Goal: Task Accomplishment & Management: Use online tool/utility

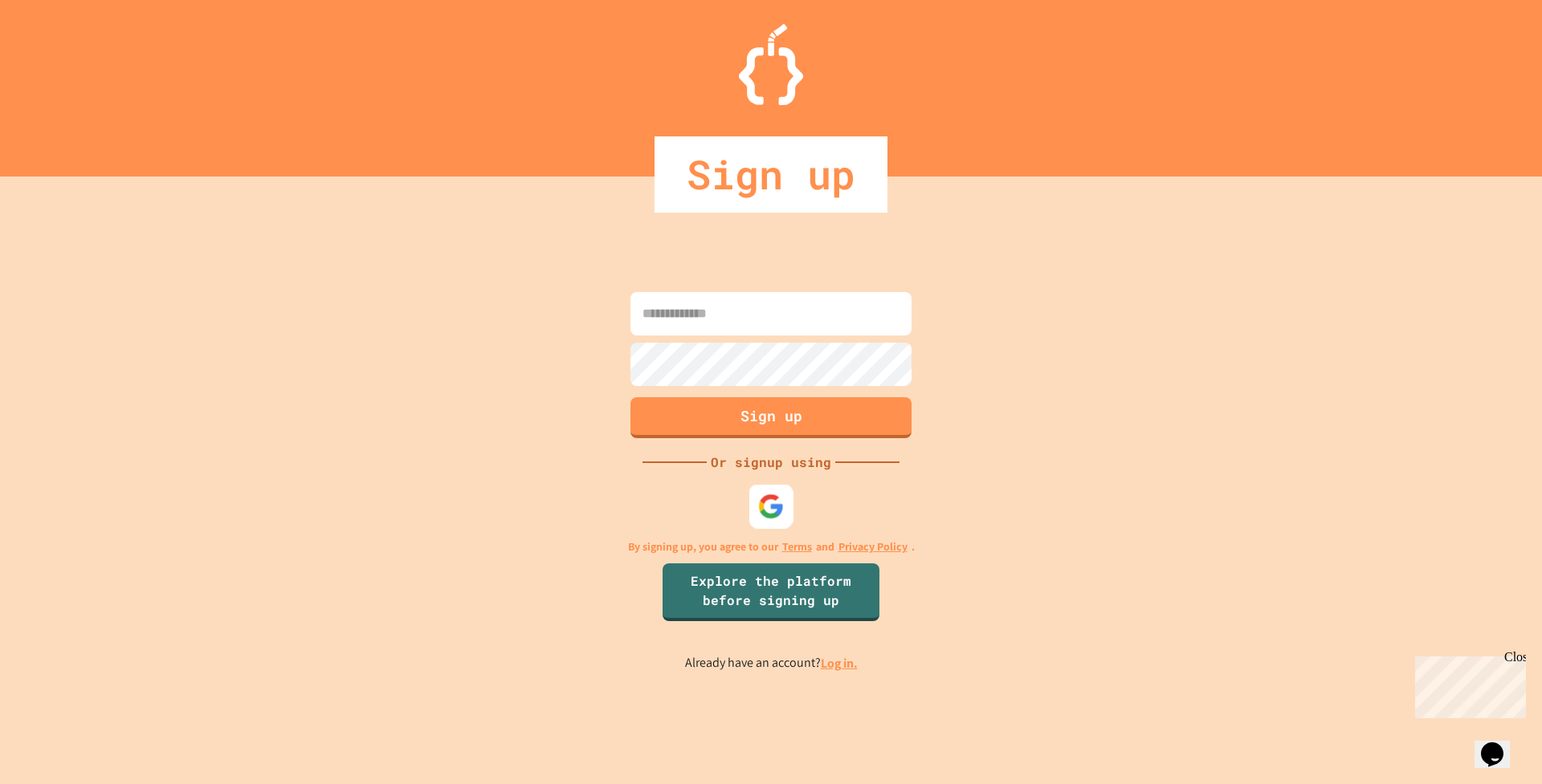
click at [759, 508] on img at bounding box center [772, 506] width 27 height 27
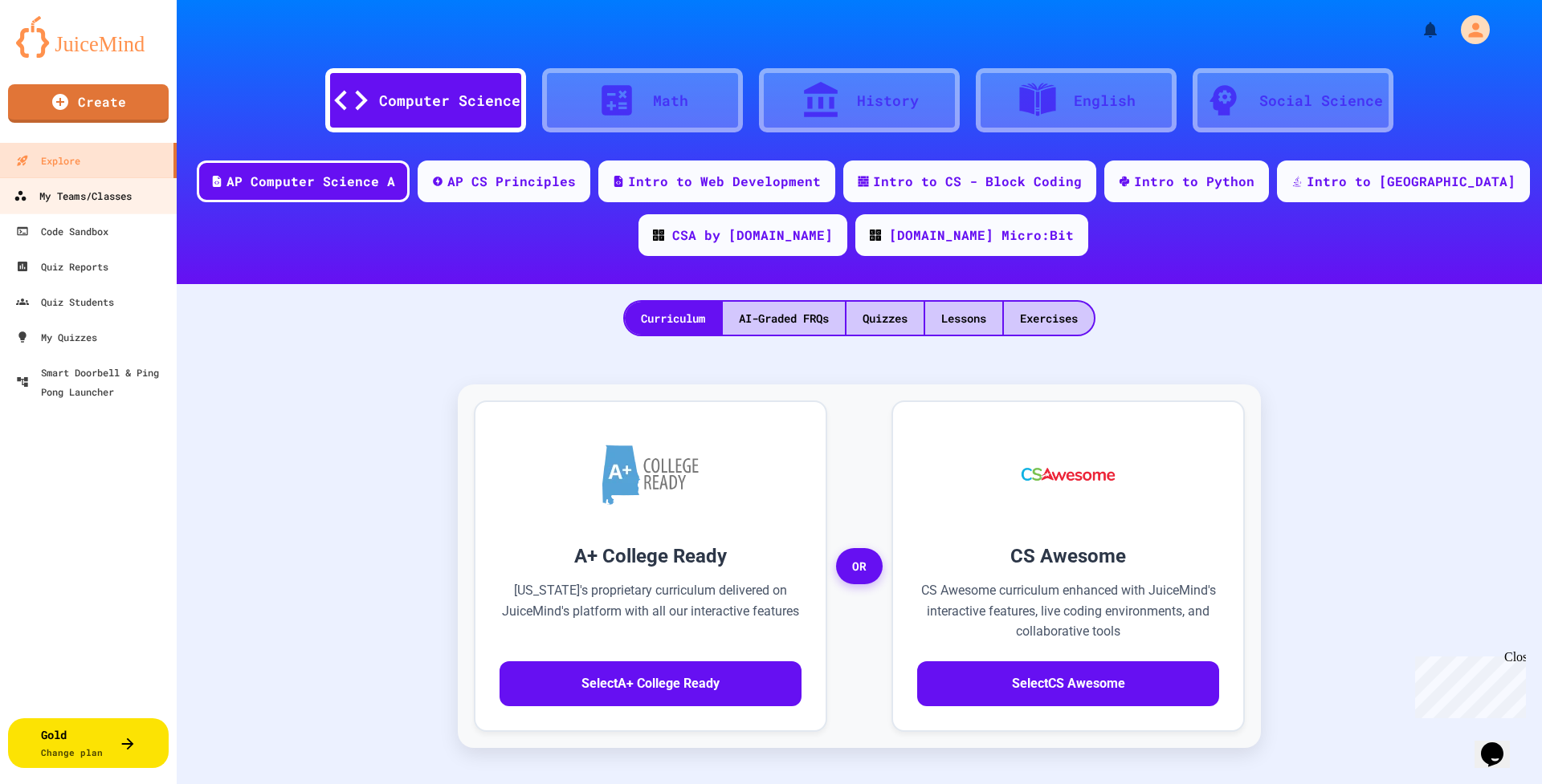
click at [80, 188] on div "My Teams/Classes" at bounding box center [72, 196] width 118 height 20
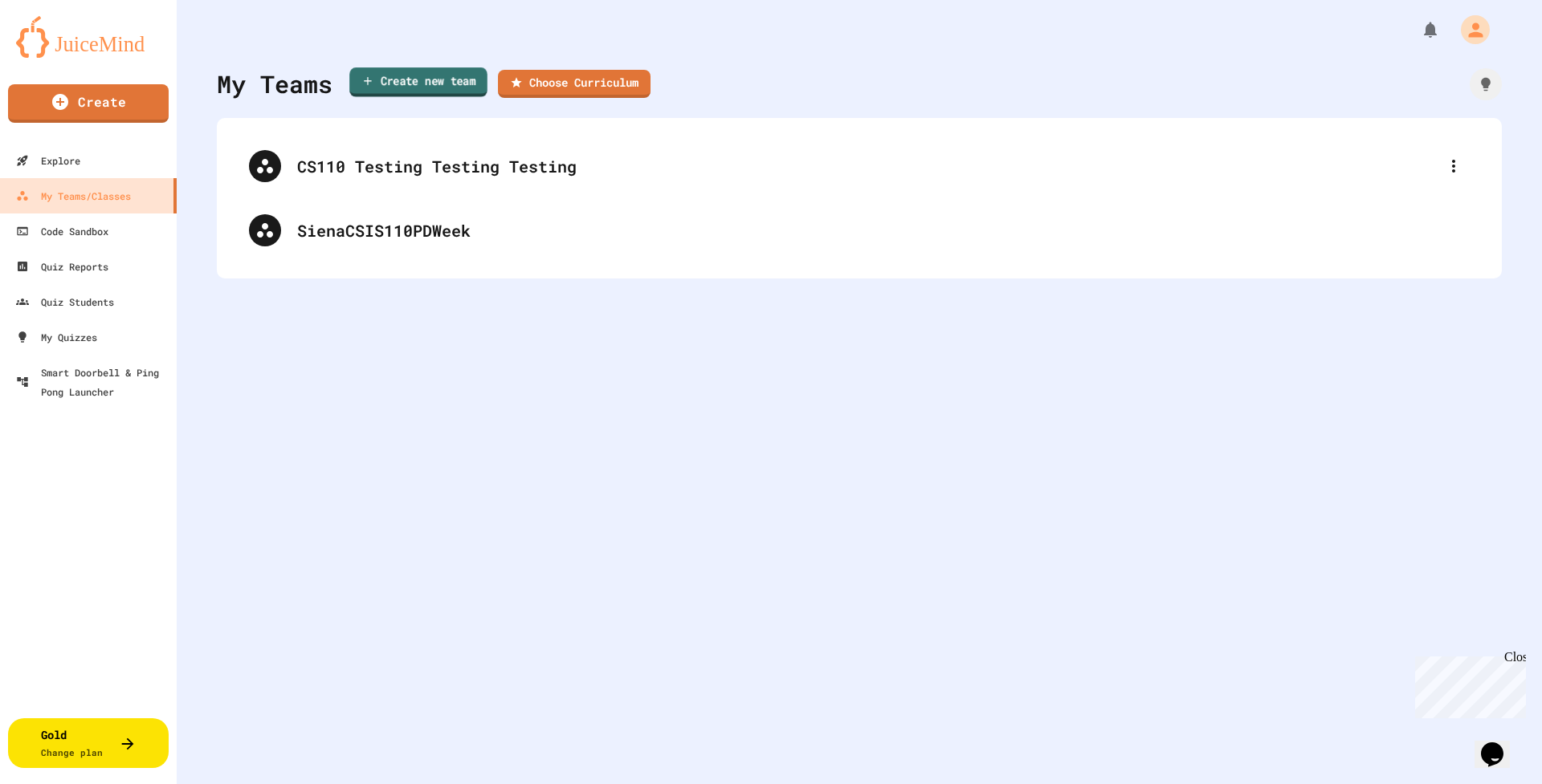
click at [386, 89] on link "Create new team" at bounding box center [418, 82] width 138 height 29
type input "**********"
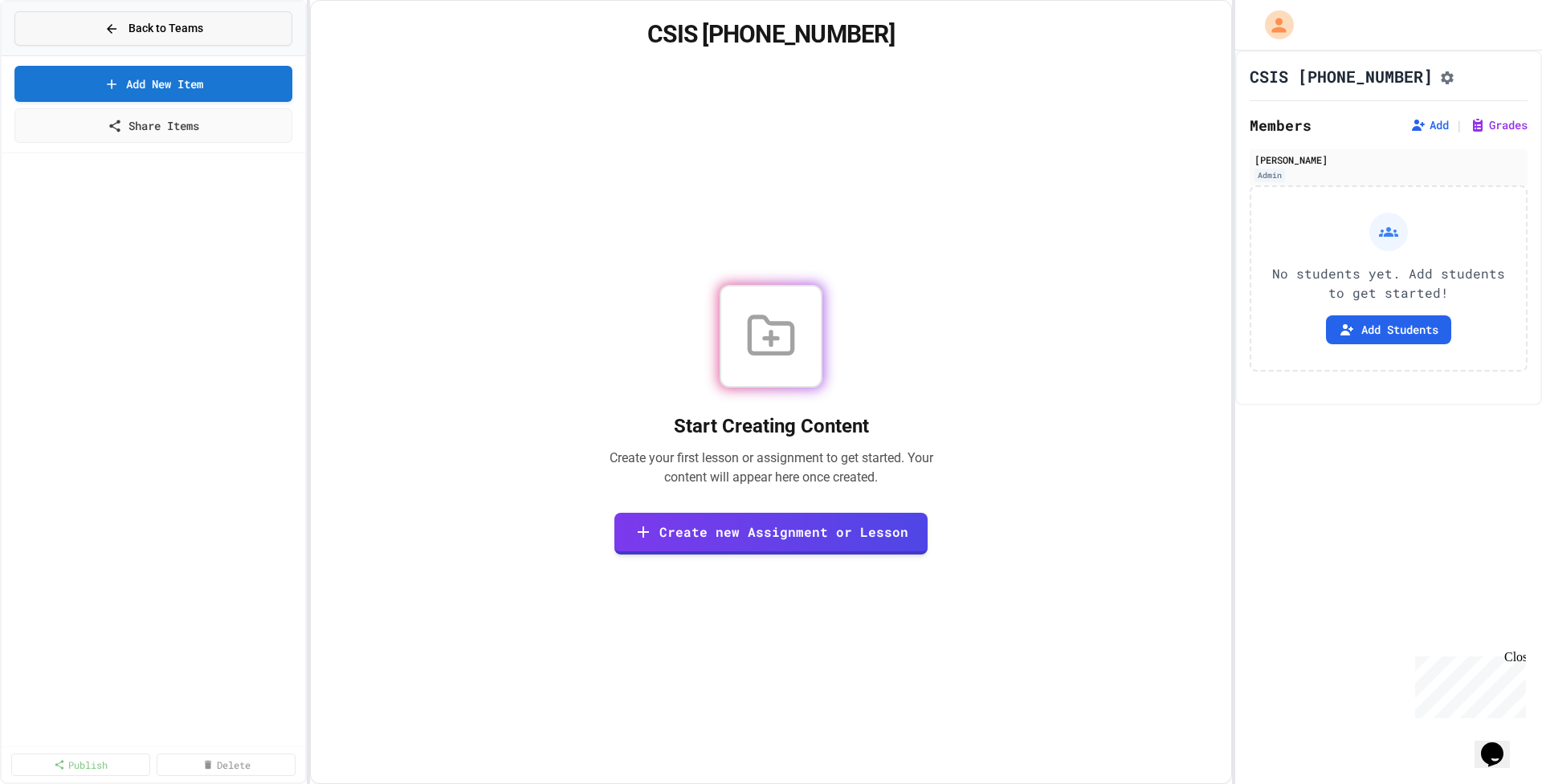
click at [82, 30] on button "Back to Teams" at bounding box center [153, 29] width 278 height 35
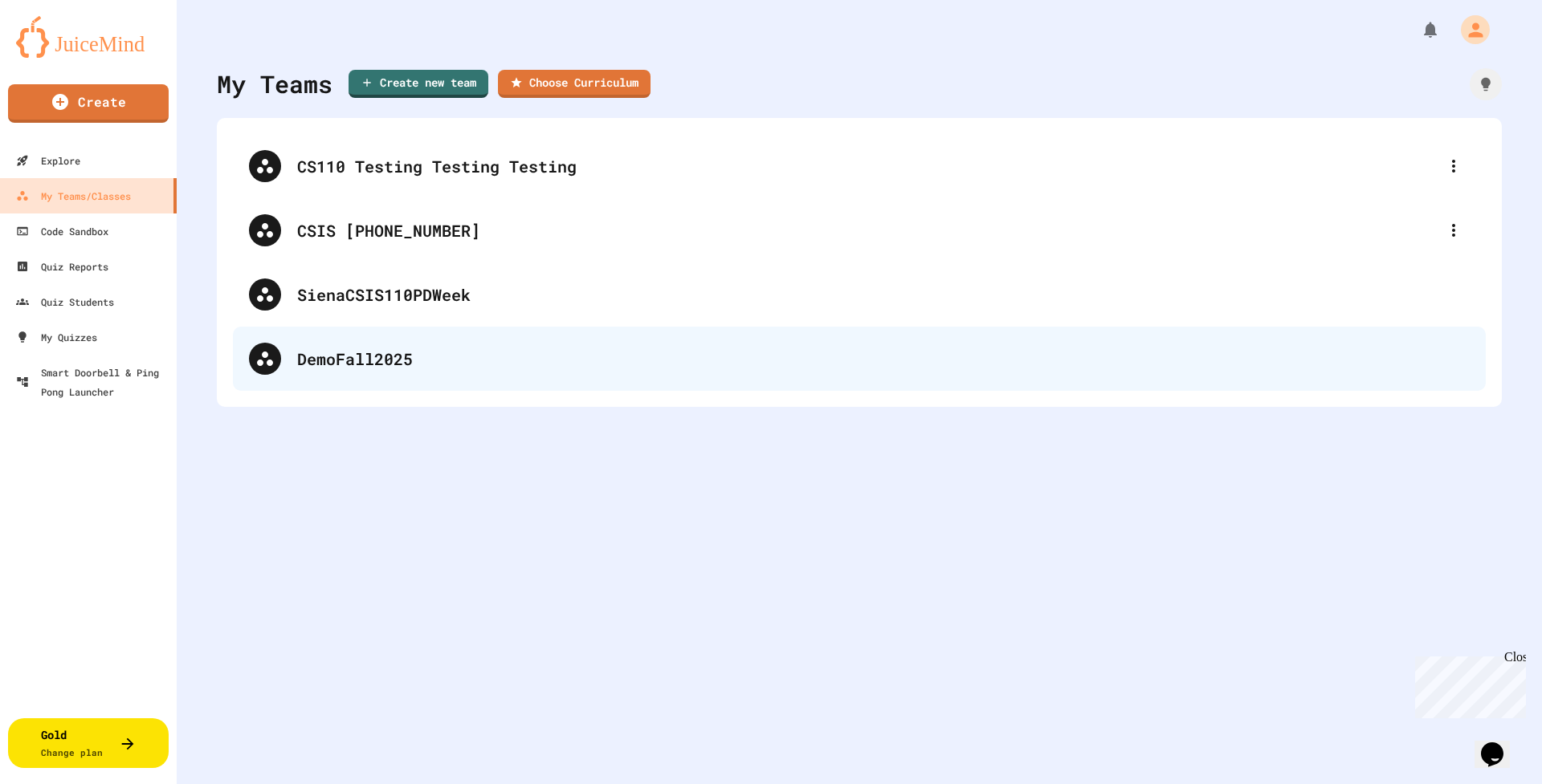
click at [448, 355] on div "DemoFall2025" at bounding box center [884, 358] width 1172 height 24
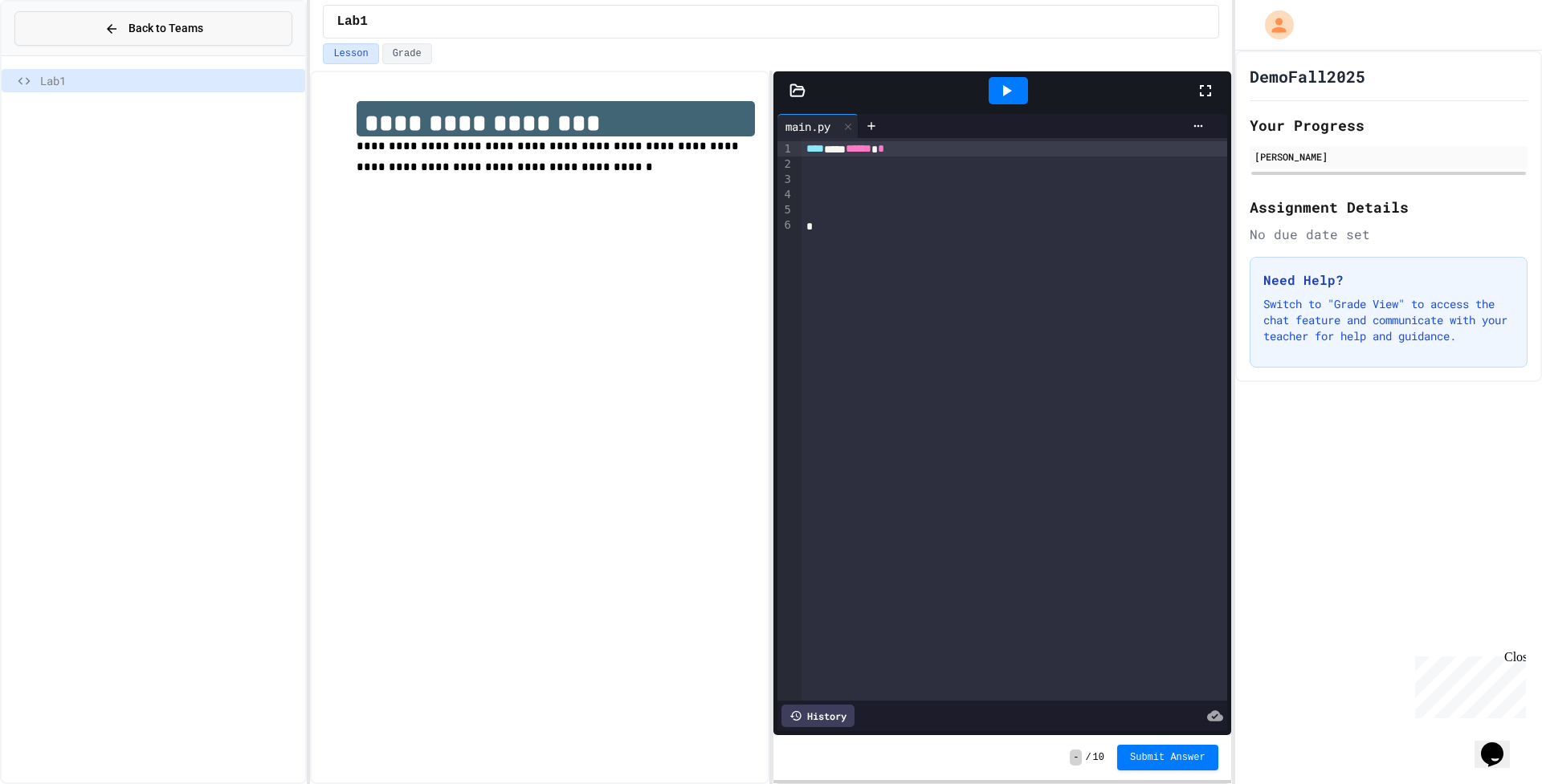
click at [80, 36] on button "Back to Teams" at bounding box center [153, 29] width 278 height 35
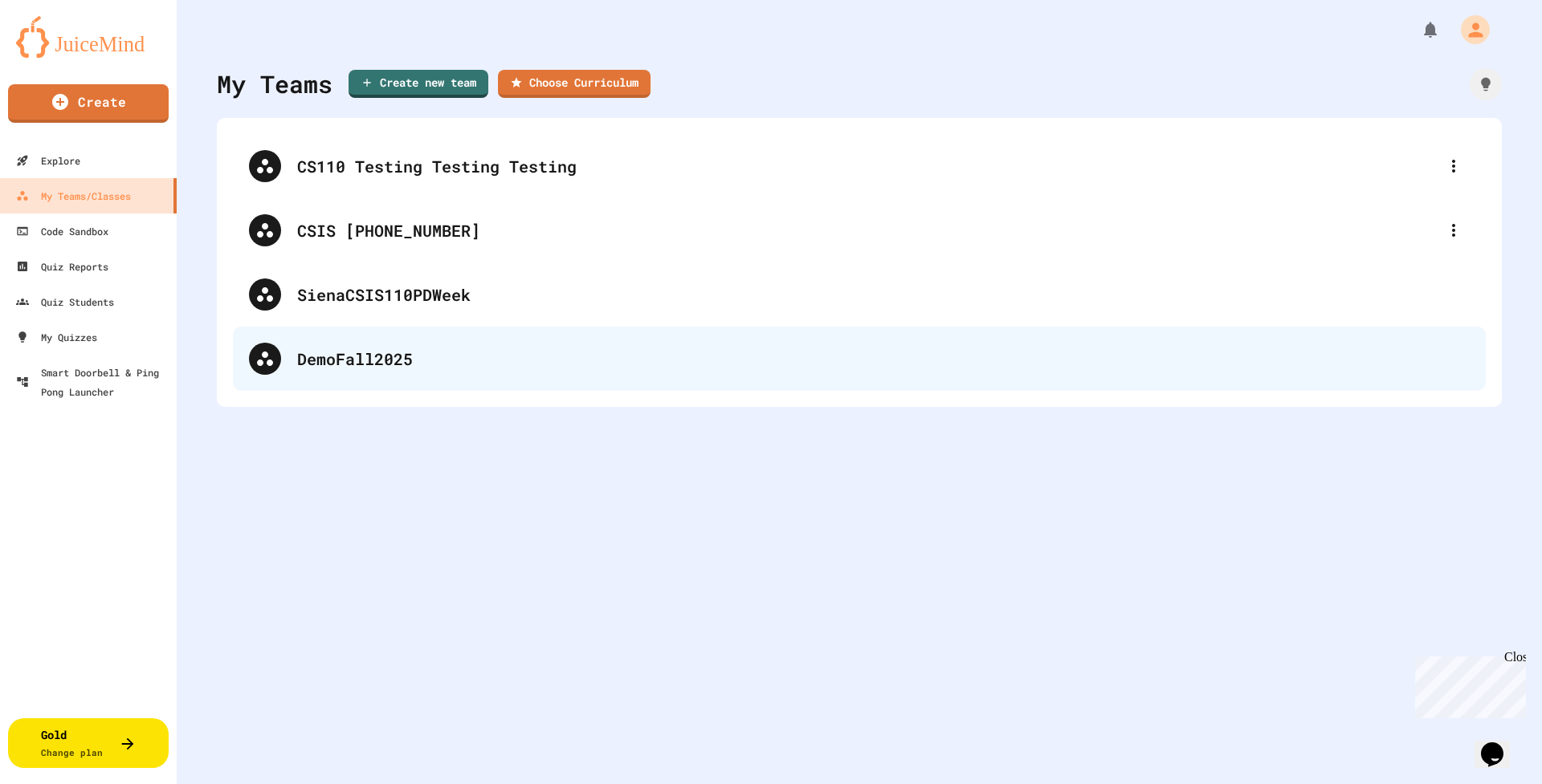
click at [377, 356] on div "DemoFall2025" at bounding box center [884, 358] width 1172 height 24
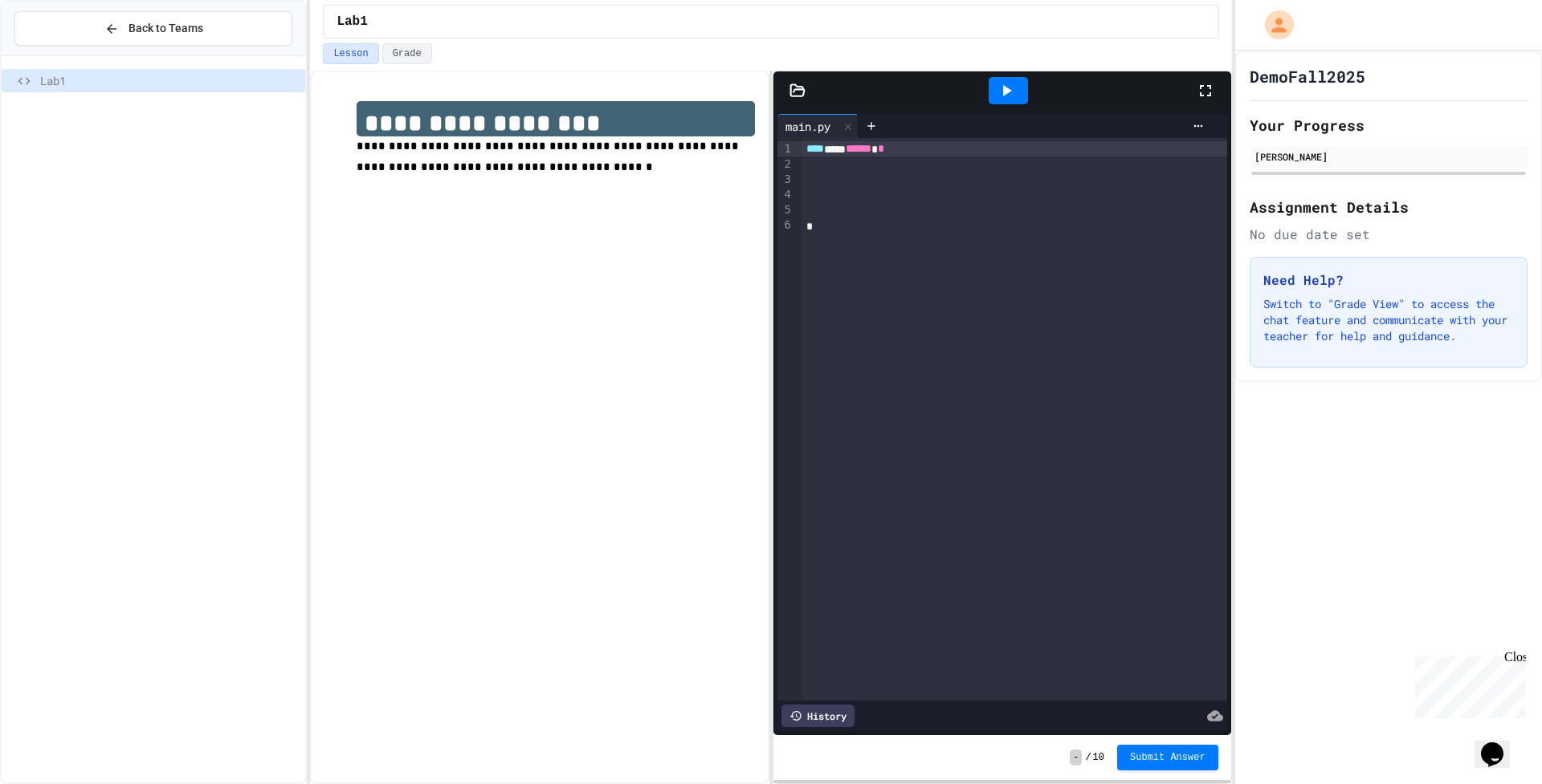
click at [59, 83] on span "Lab1" at bounding box center [169, 80] width 258 height 17
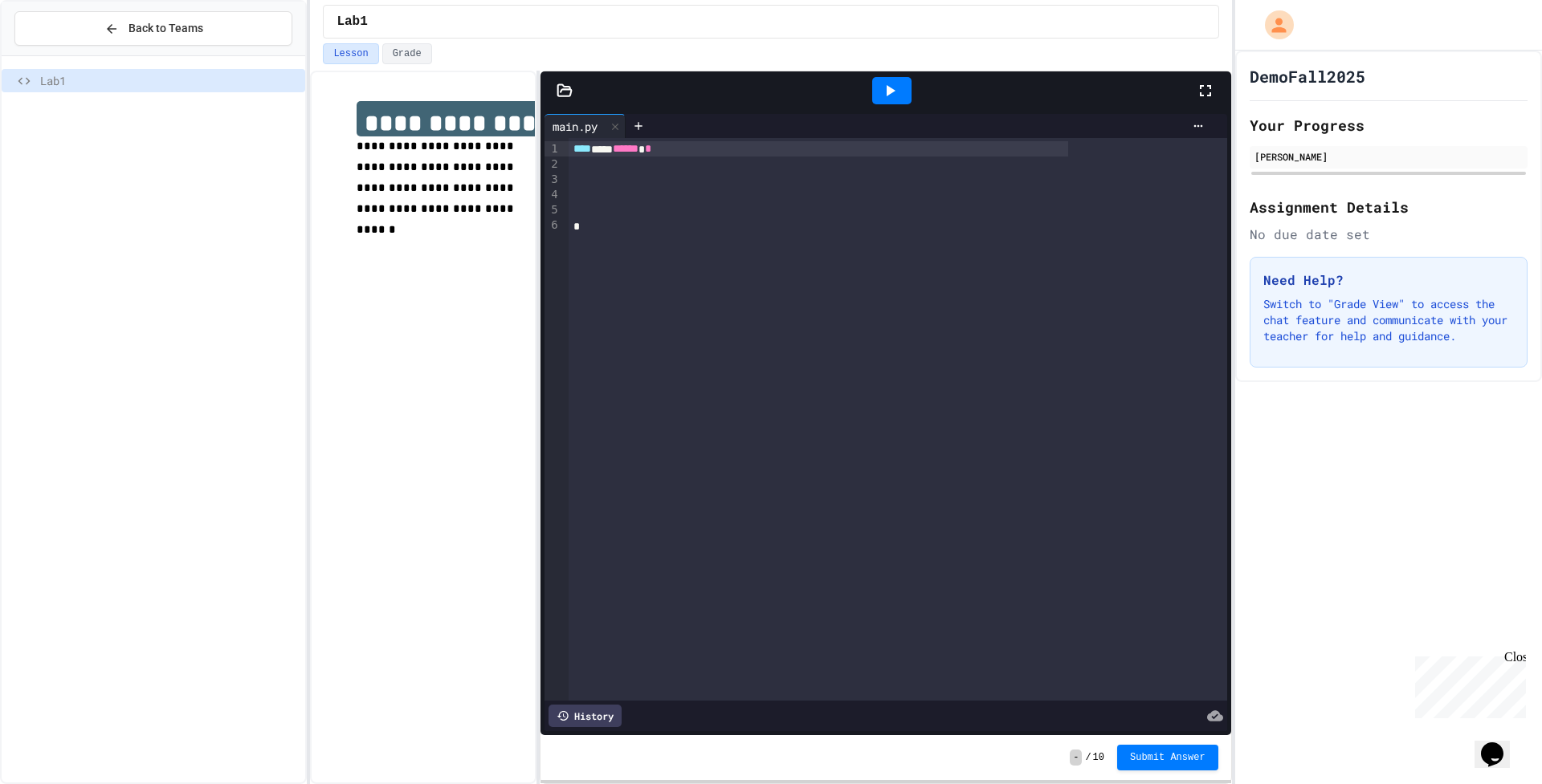
click at [486, 184] on div "**********" at bounding box center [770, 427] width 921 height 713
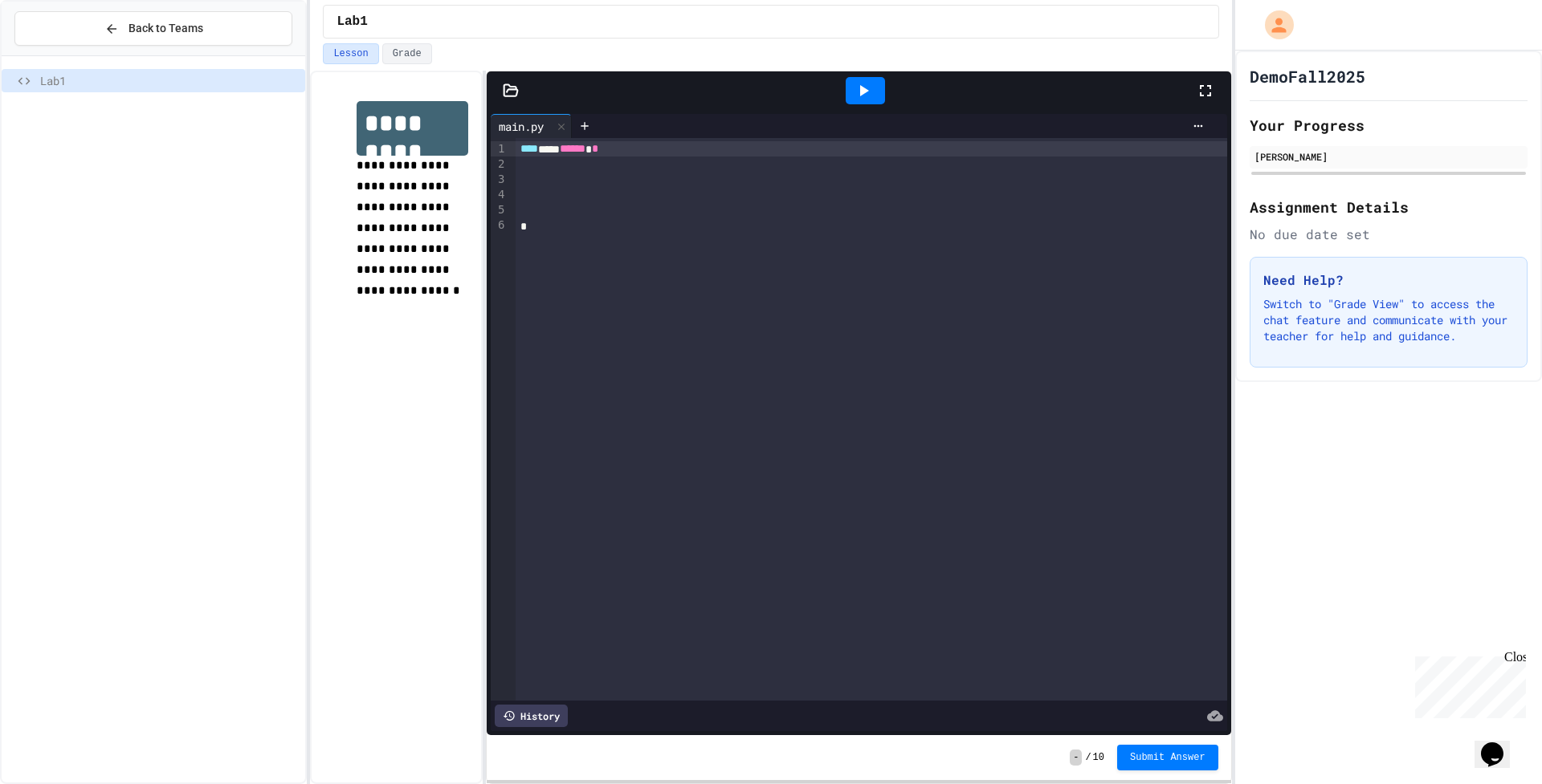
click at [520, 93] on div at bounding box center [511, 91] width 48 height 16
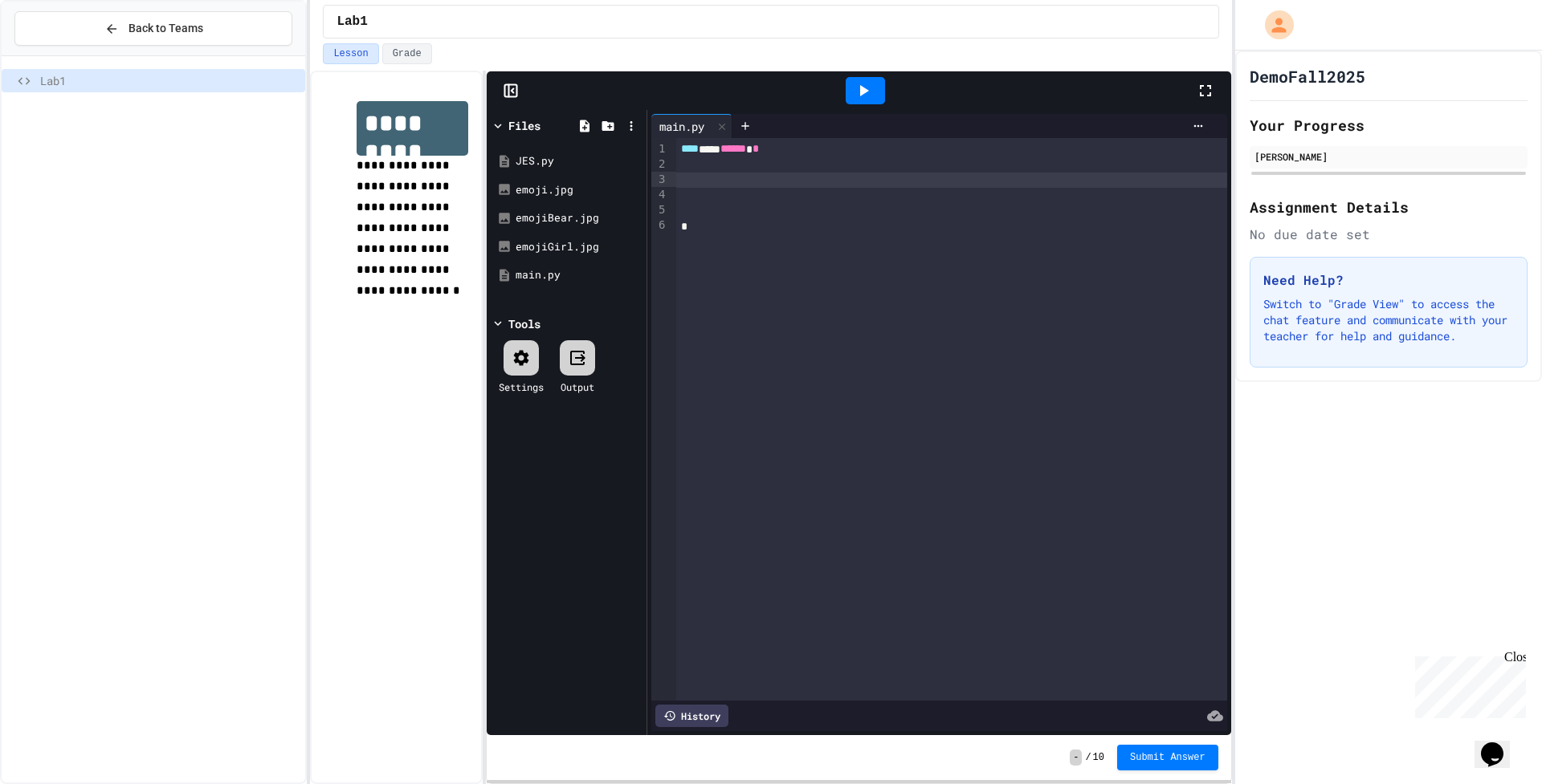
click at [692, 180] on div at bounding box center [951, 180] width 551 height 16
click at [683, 269] on div at bounding box center [951, 273] width 551 height 15
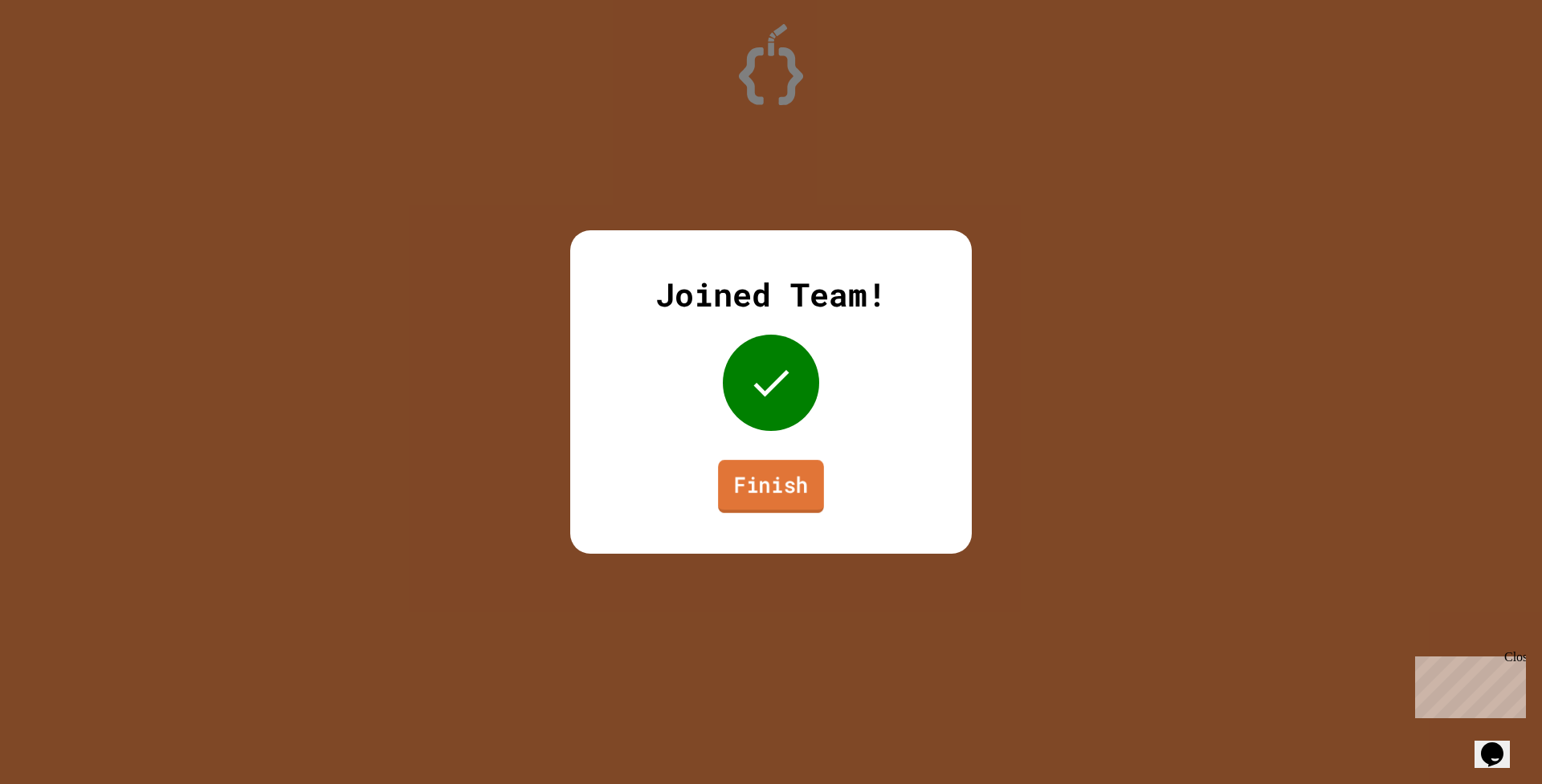
click at [758, 512] on link "Finish" at bounding box center [771, 486] width 106 height 53
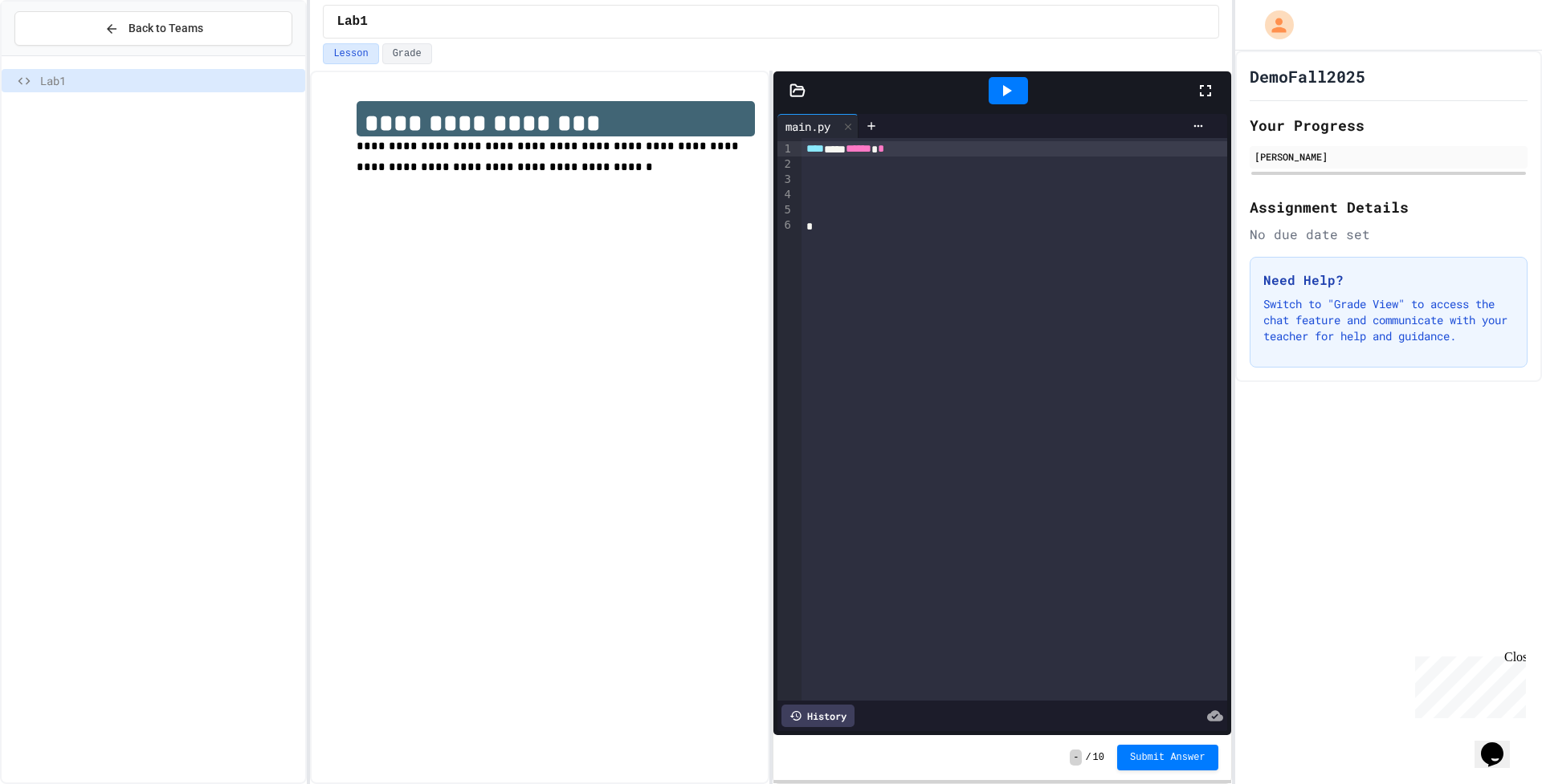
click at [111, 89] on div "Lab1" at bounding box center [154, 80] width 304 height 23
click at [94, 34] on button "Back to Teams" at bounding box center [153, 29] width 278 height 35
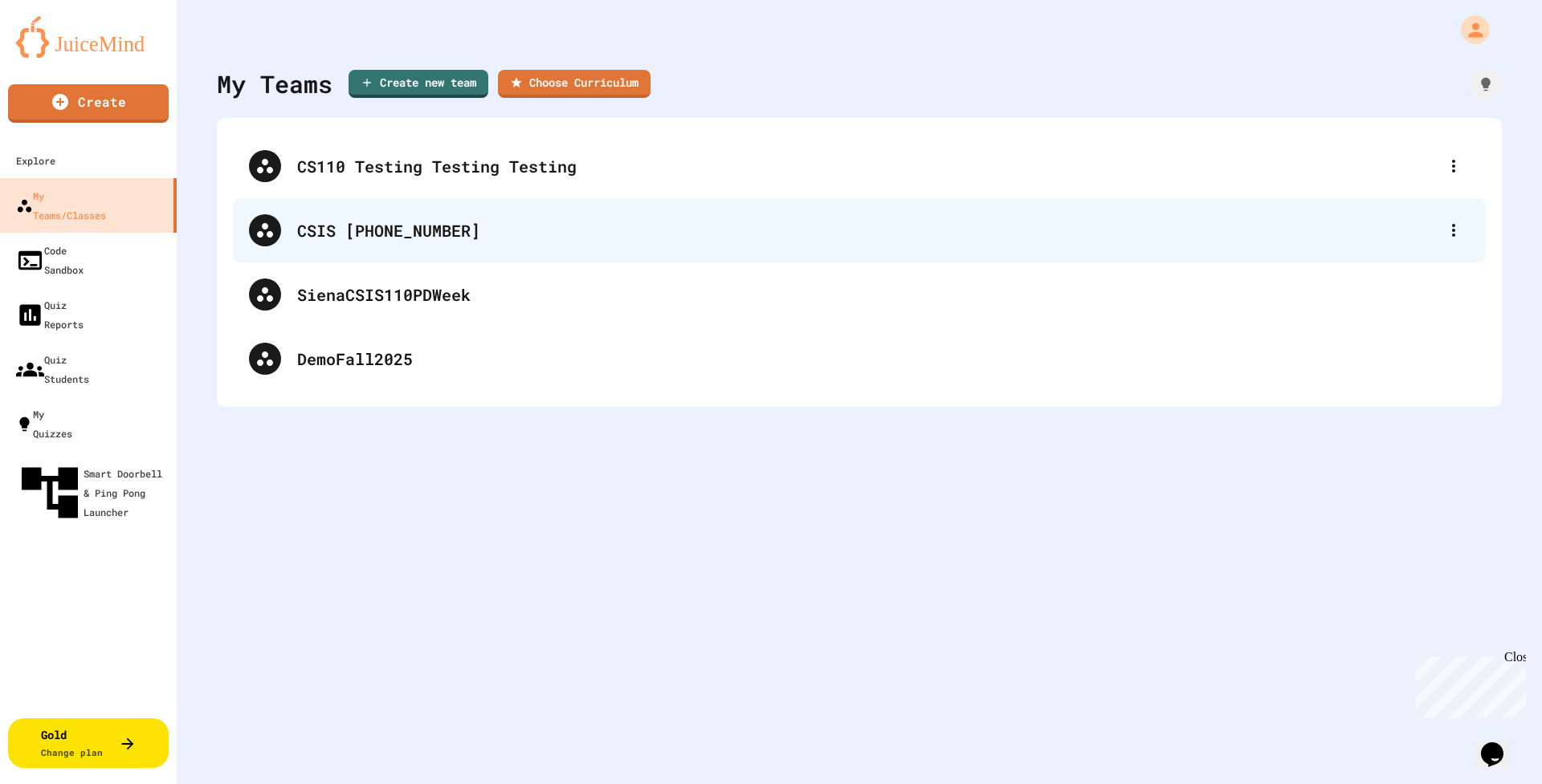
click at [390, 234] on div "CSIS [PHONE_NUMBER]" at bounding box center [867, 229] width 1140 height 24
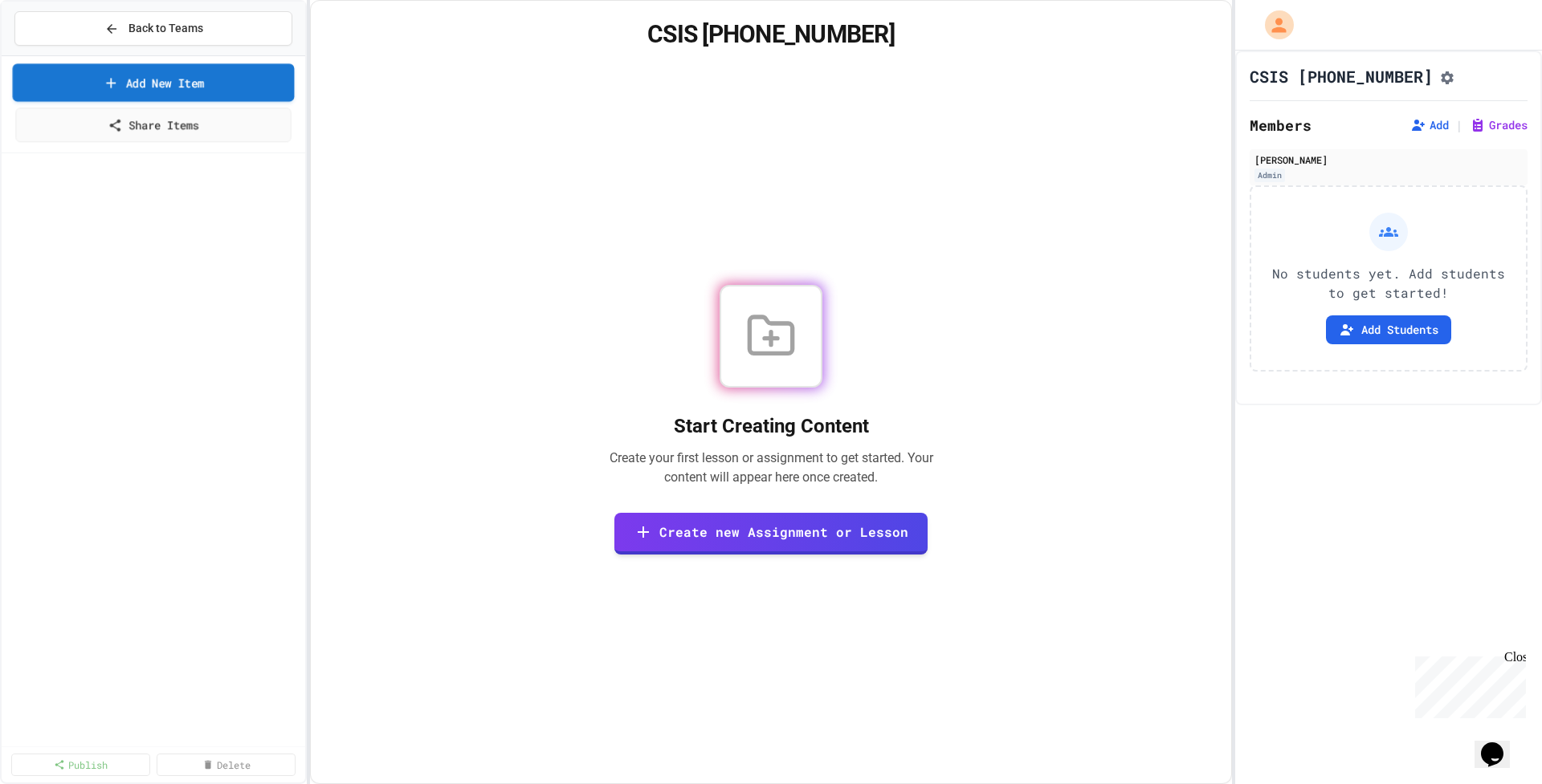
click at [138, 81] on link "Add New Item" at bounding box center [154, 82] width 282 height 38
click at [800, 536] on link "Create new Assignment or Lesson" at bounding box center [771, 532] width 316 height 44
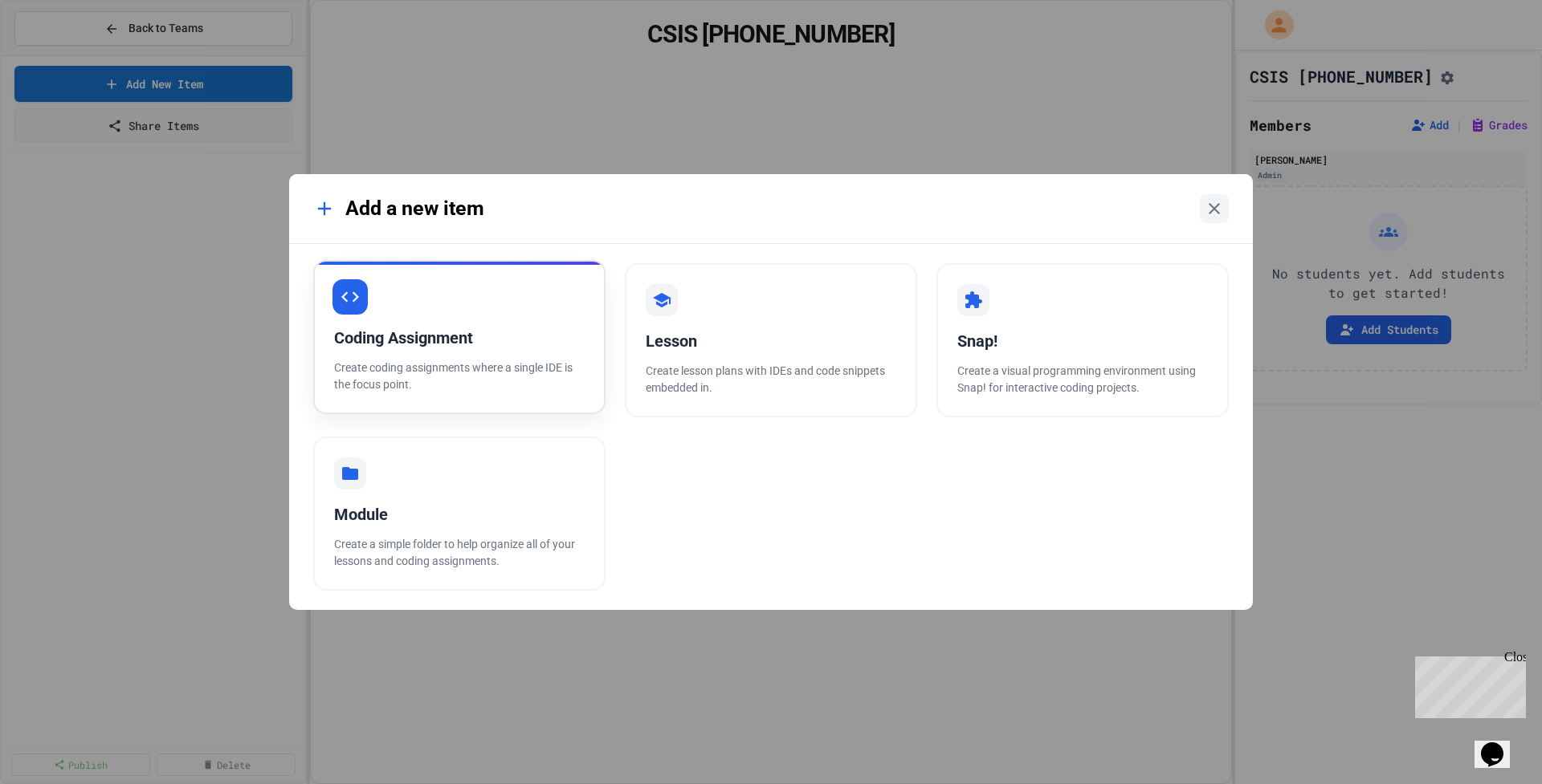
click at [373, 326] on div "Coding Assignment" at bounding box center [459, 338] width 250 height 24
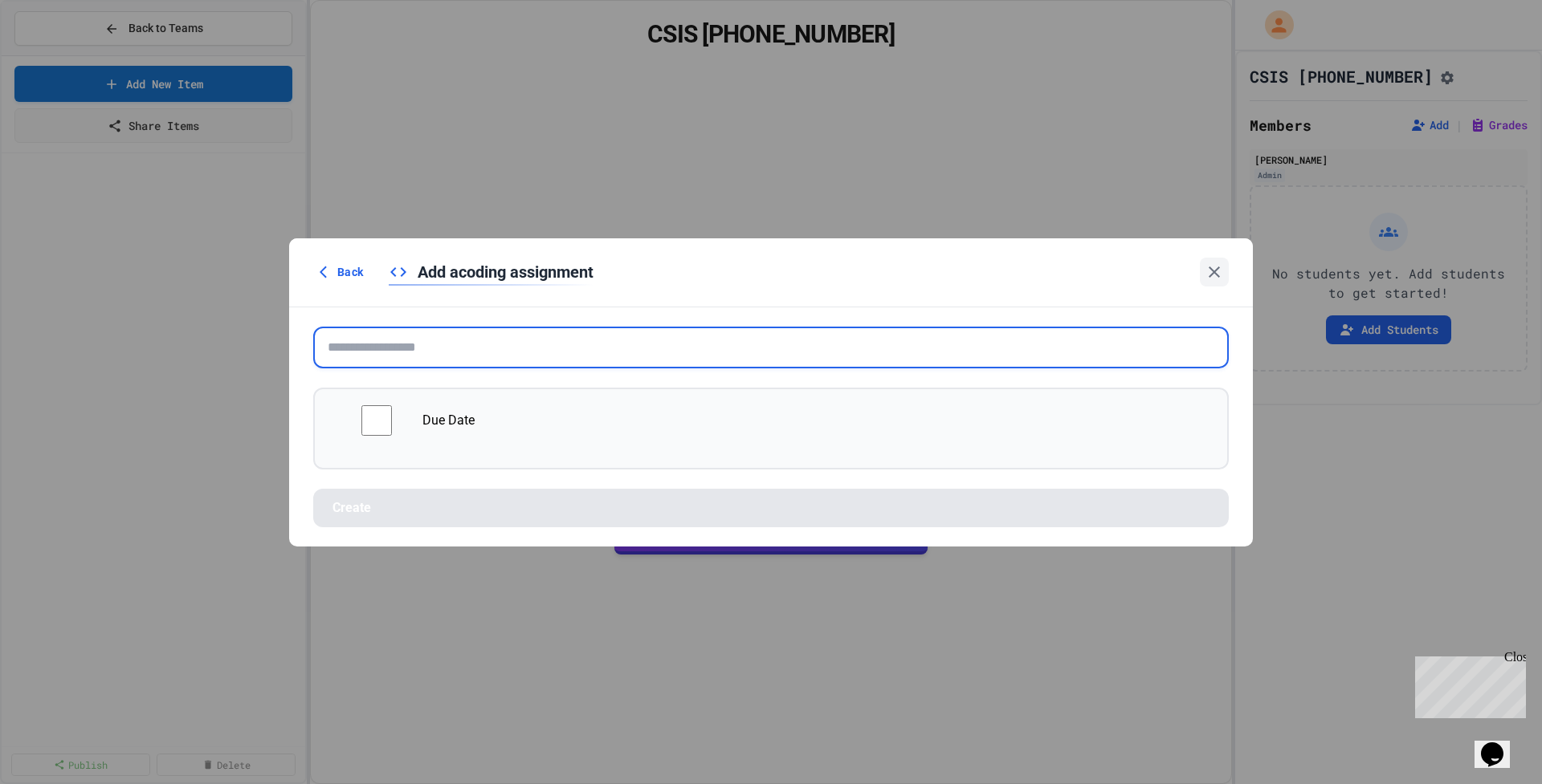
click at [364, 350] on input "text" at bounding box center [771, 347] width 916 height 42
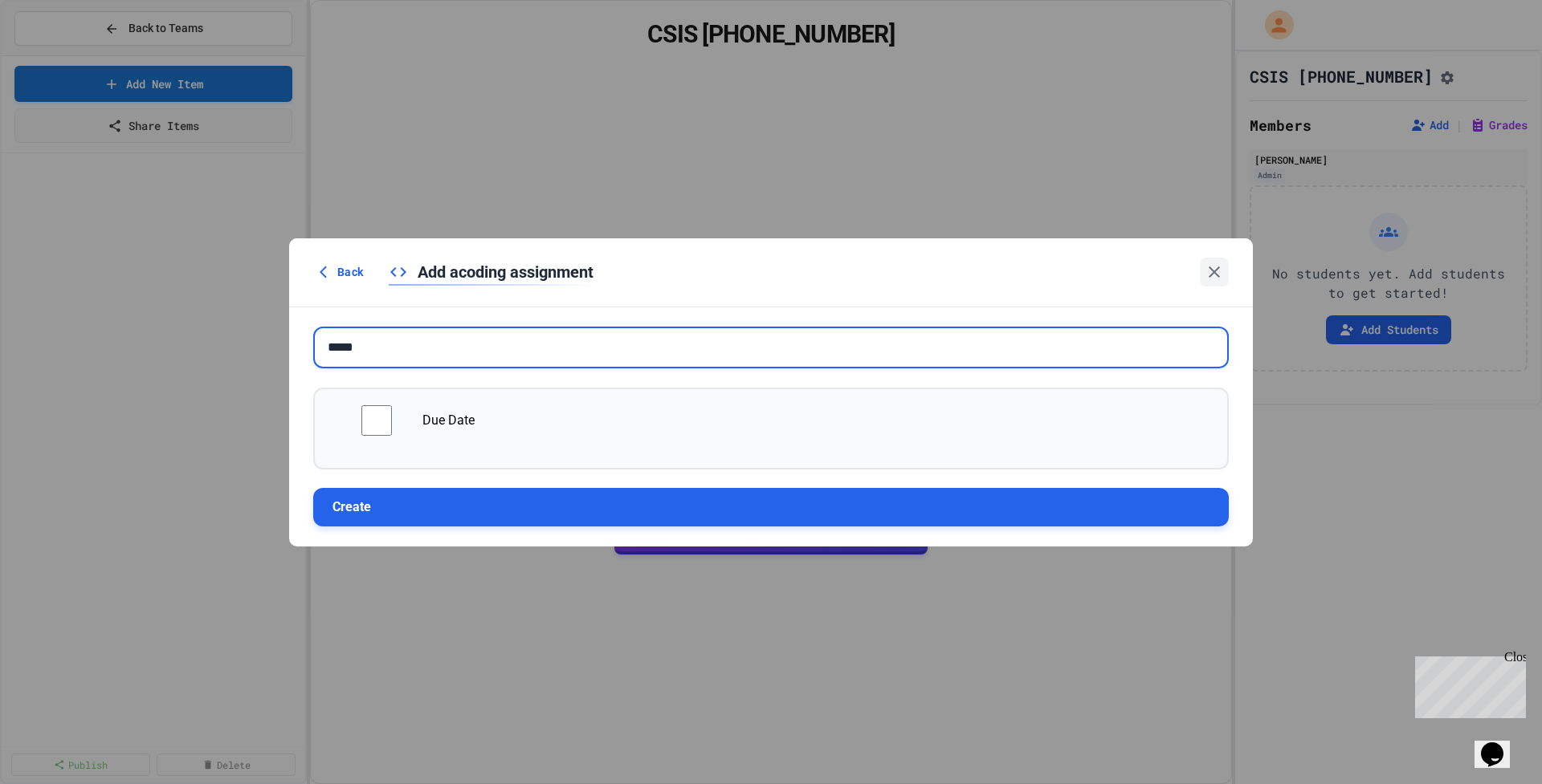
type input "*****"
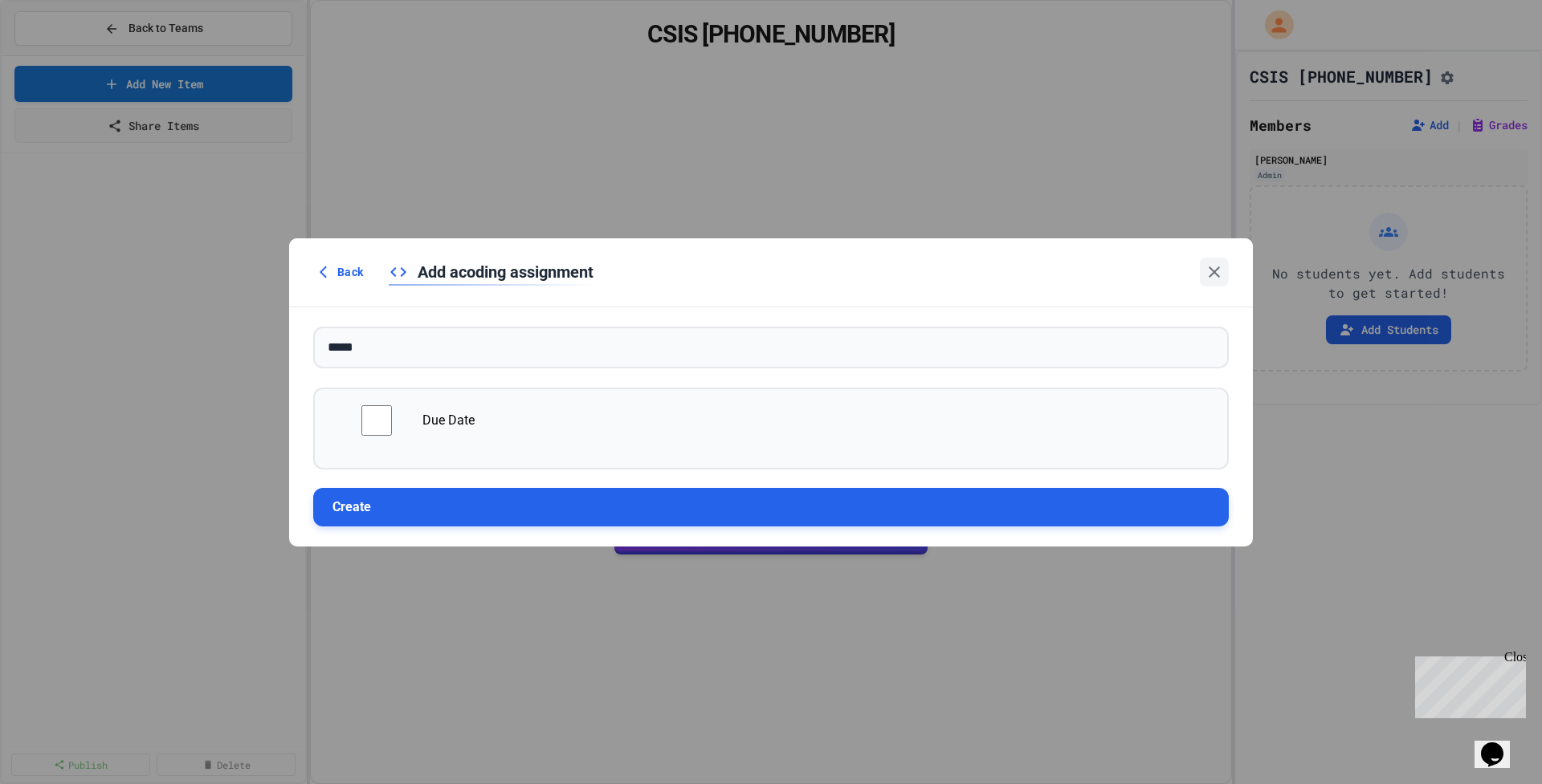
click at [401, 520] on button "Create" at bounding box center [771, 507] width 916 height 38
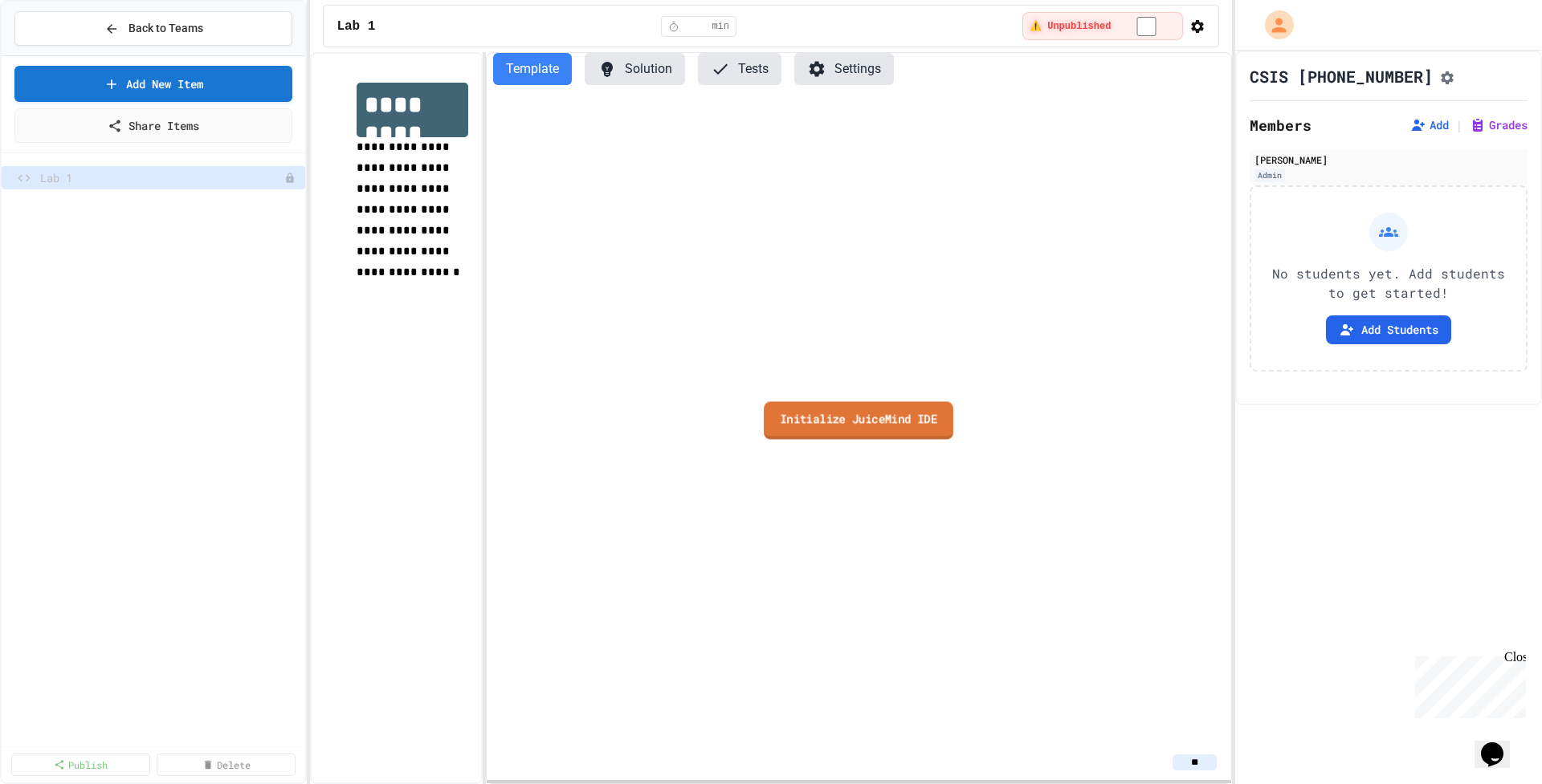
click at [859, 414] on link "Initialize JuiceMind IDE" at bounding box center [859, 420] width 189 height 38
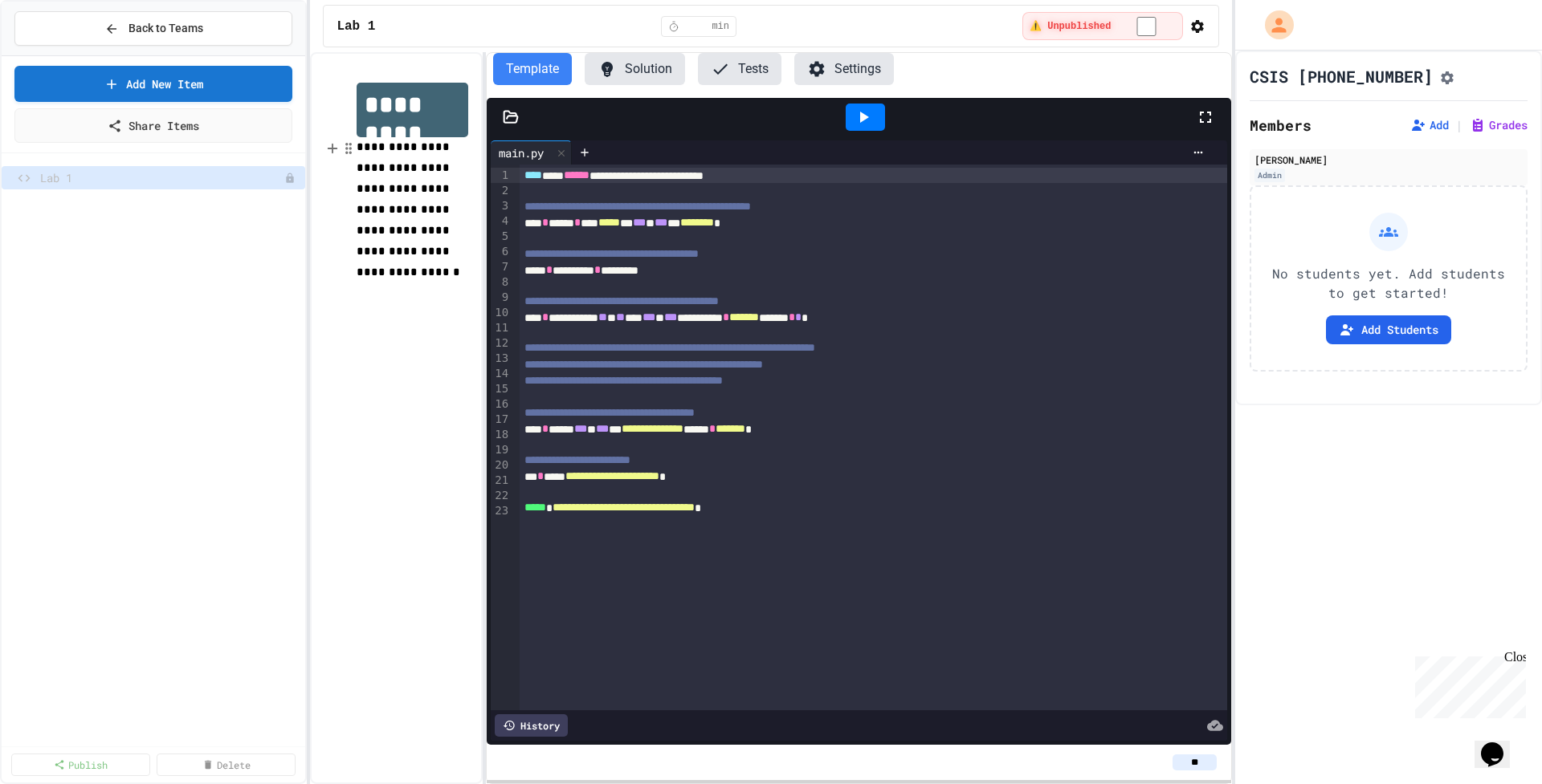
click at [502, 113] on div at bounding box center [511, 117] width 48 height 16
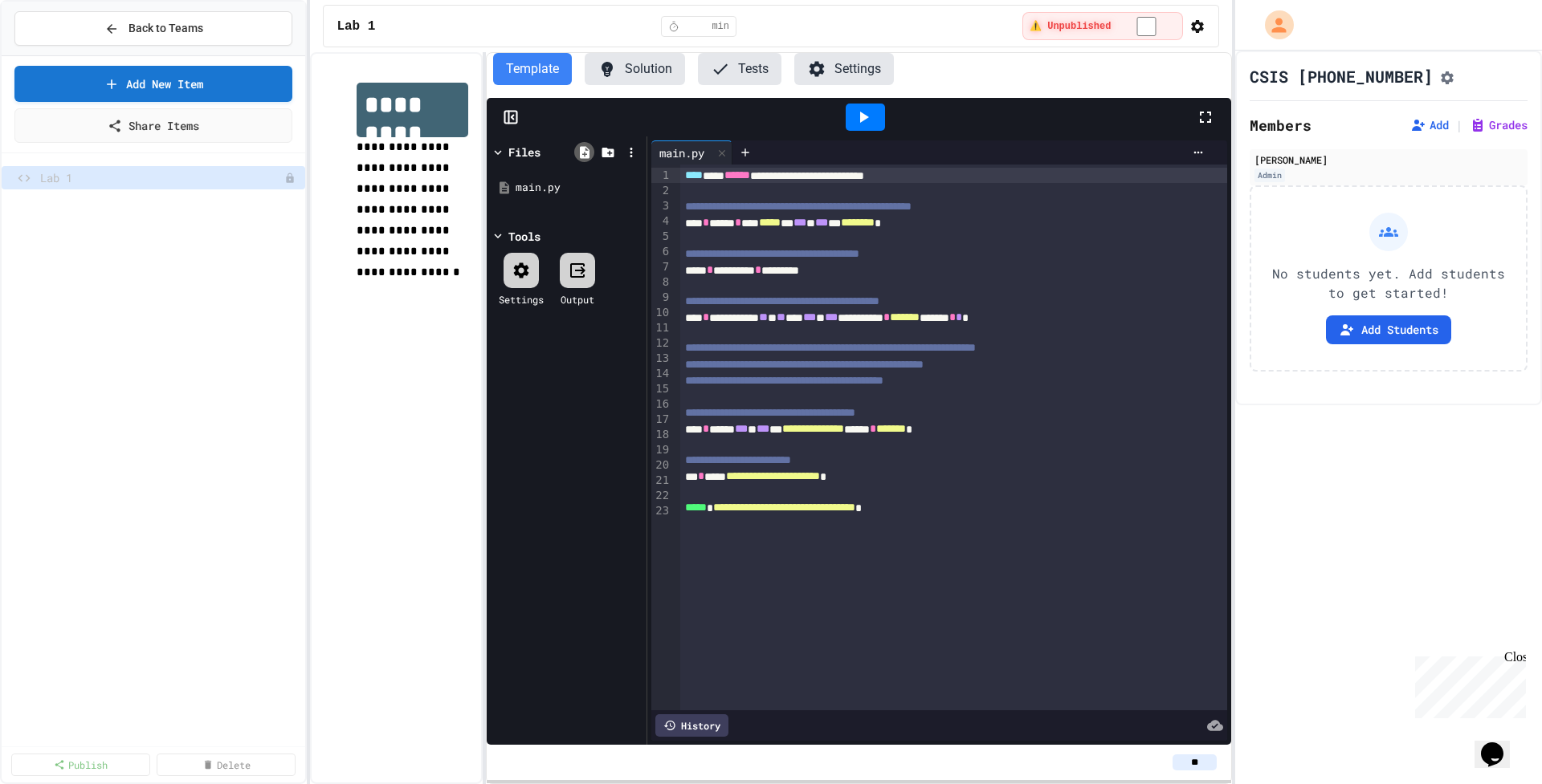
click at [583, 153] on icon at bounding box center [584, 152] width 10 height 12
click at [615, 151] on icon at bounding box center [608, 153] width 14 height 14
click at [632, 151] on icon at bounding box center [631, 152] width 3 height 10
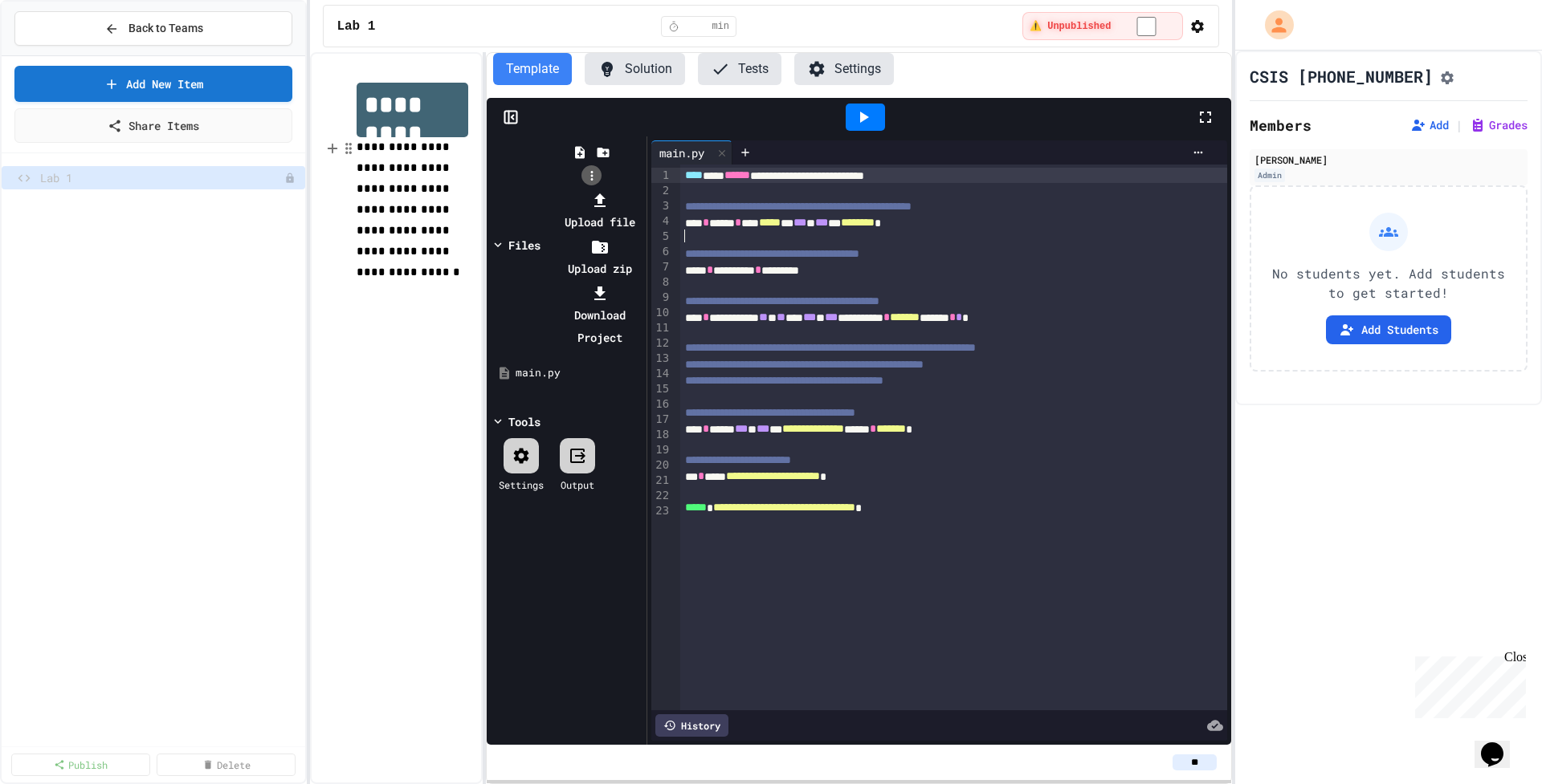
click at [632, 188] on div at bounding box center [591, 188] width 102 height 0
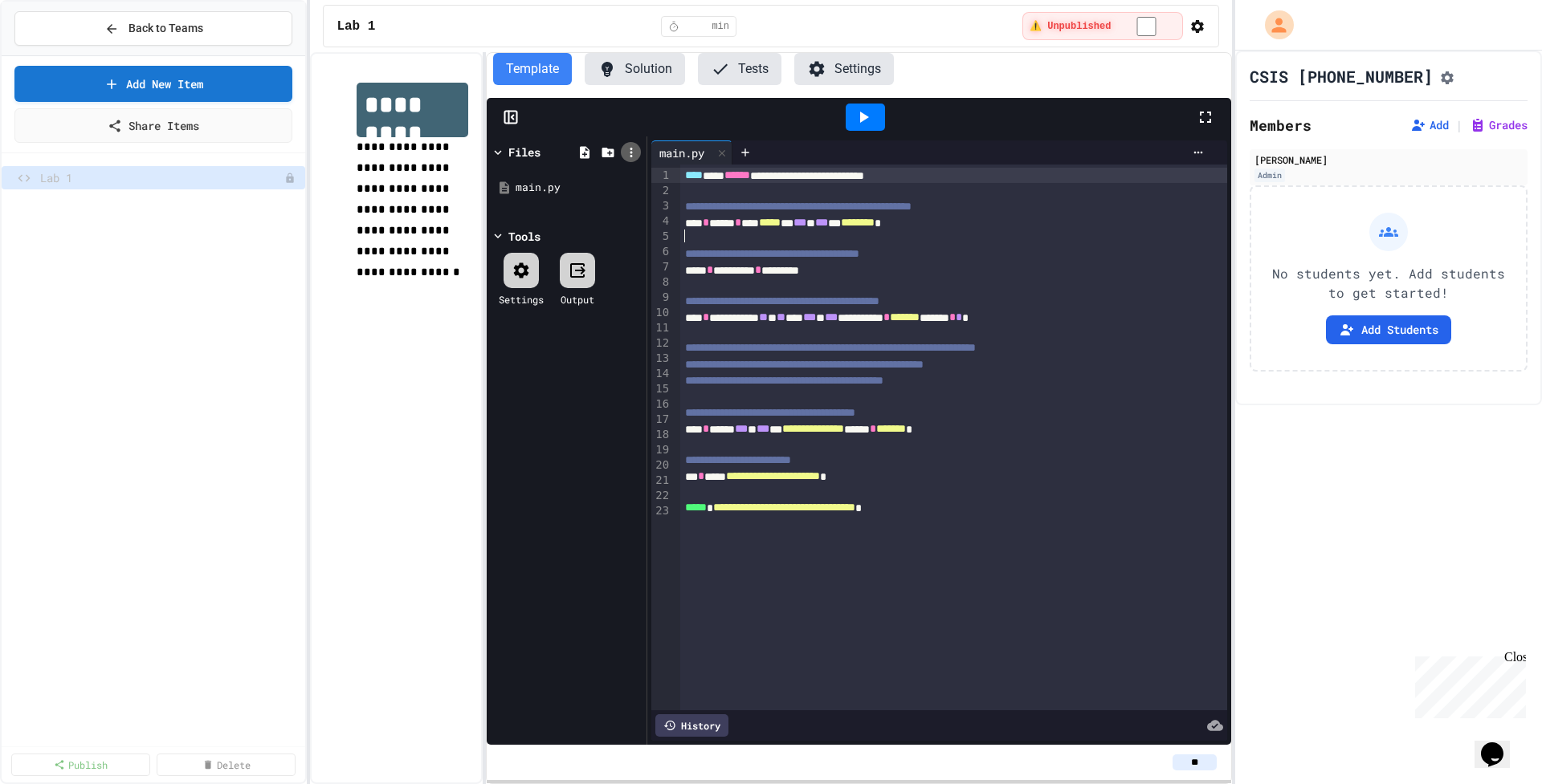
click at [632, 154] on icon at bounding box center [631, 152] width 3 height 10
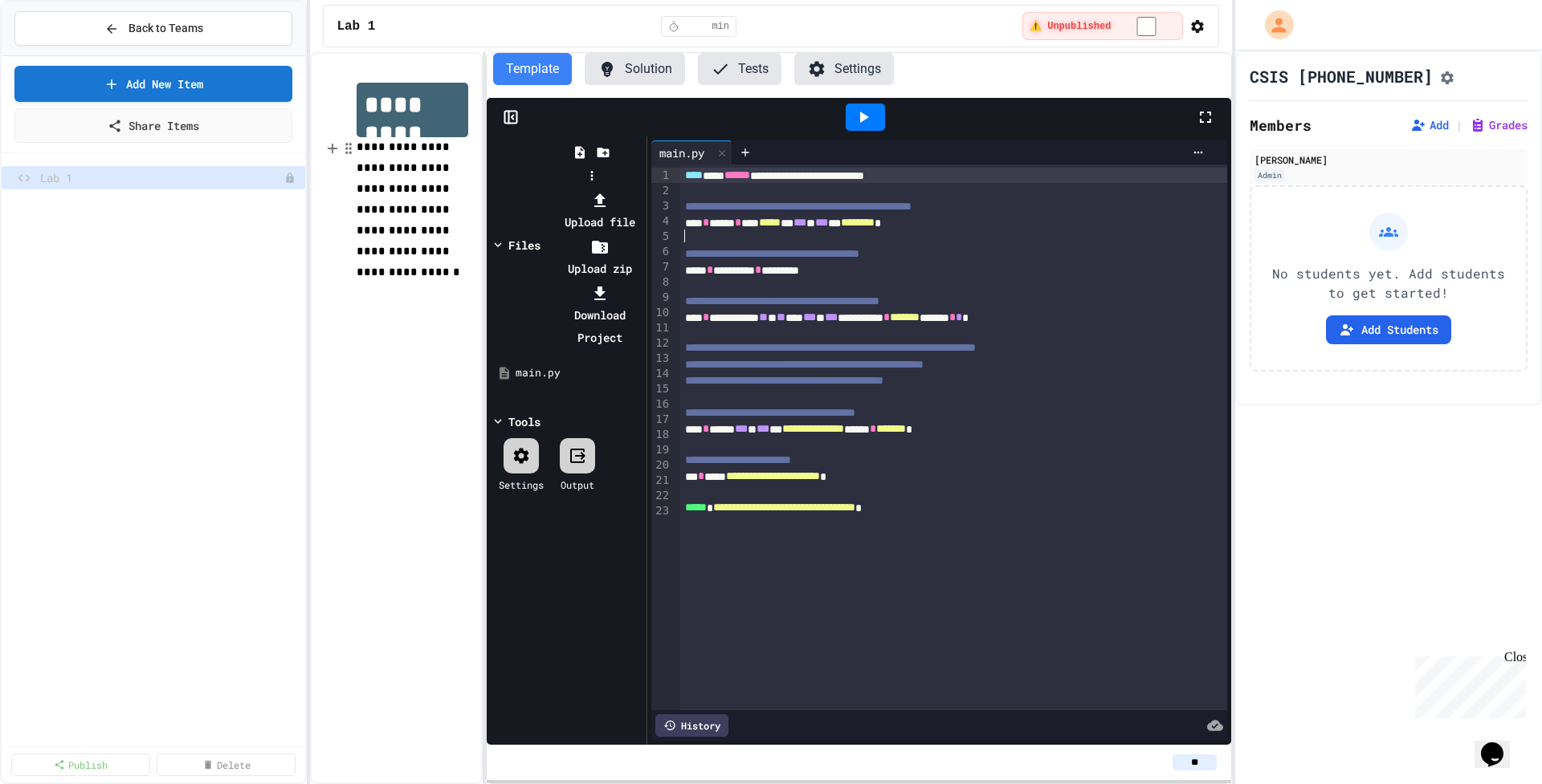
click at [642, 235] on li "Upload zip" at bounding box center [599, 257] width 86 height 45
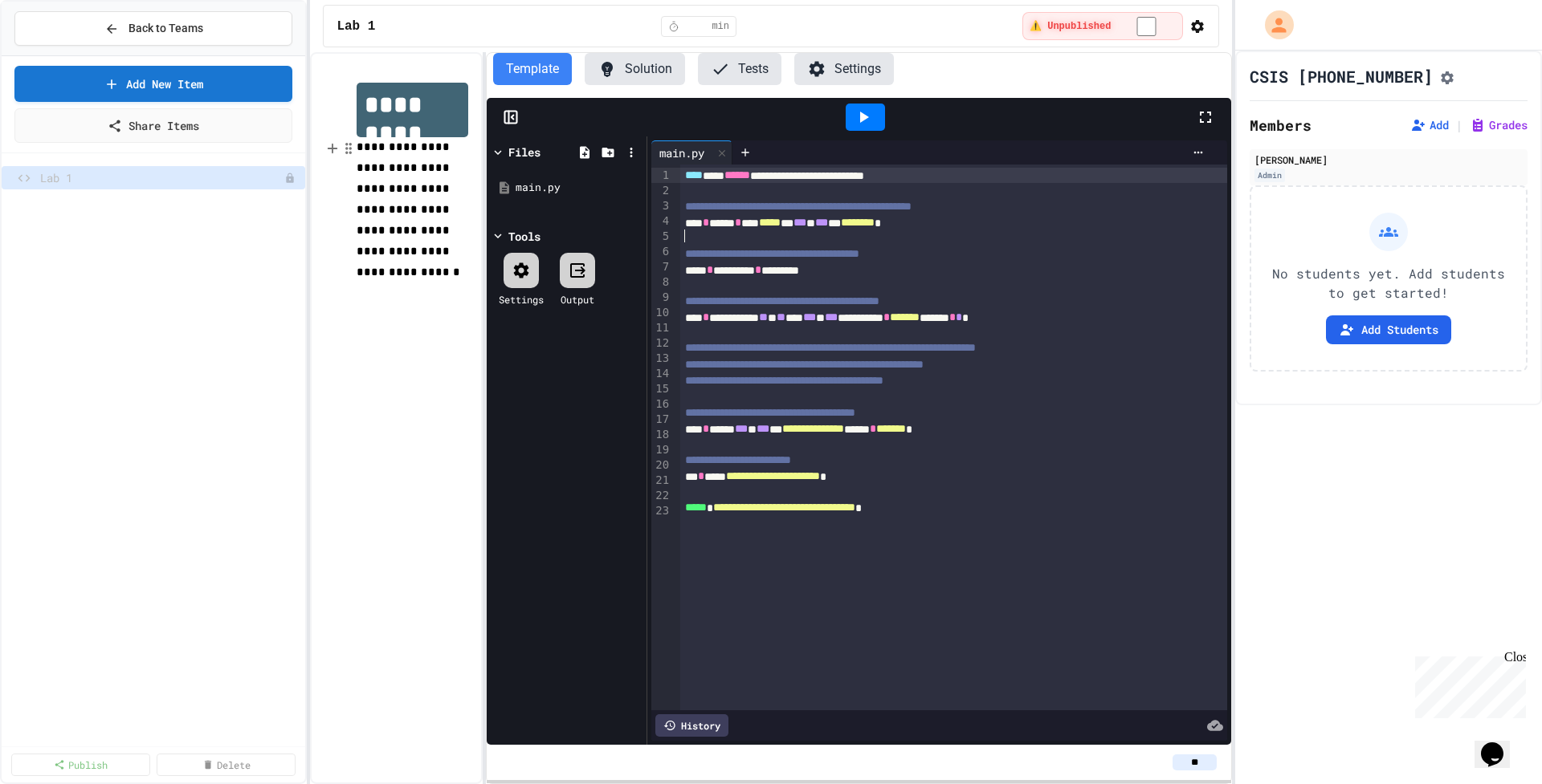
click at [876, 340] on div "**********" at bounding box center [953, 348] width 547 height 16
click at [631, 153] on icon at bounding box center [631, 153] width 14 height 14
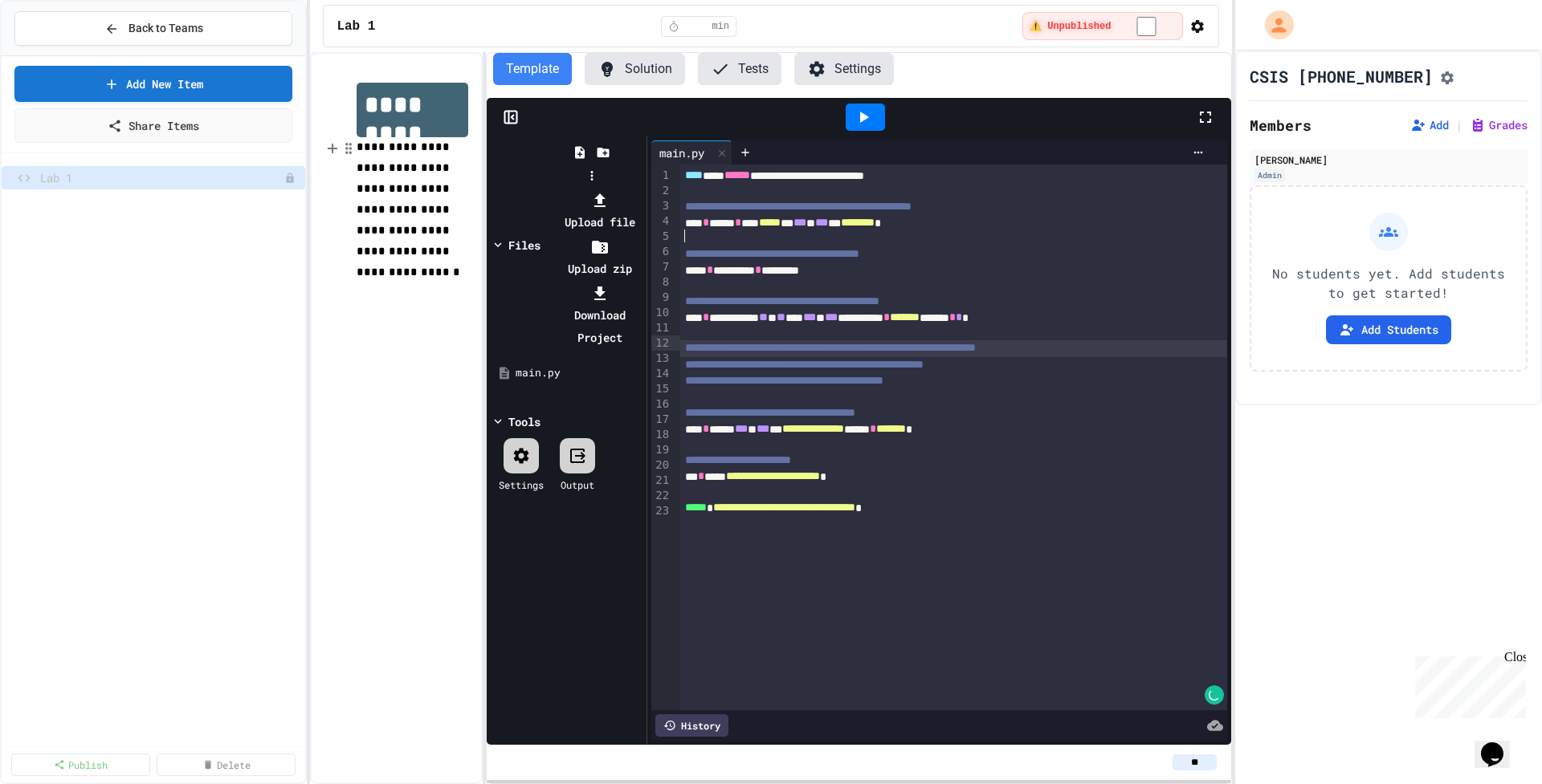
click at [642, 235] on li "Upload zip" at bounding box center [599, 257] width 86 height 45
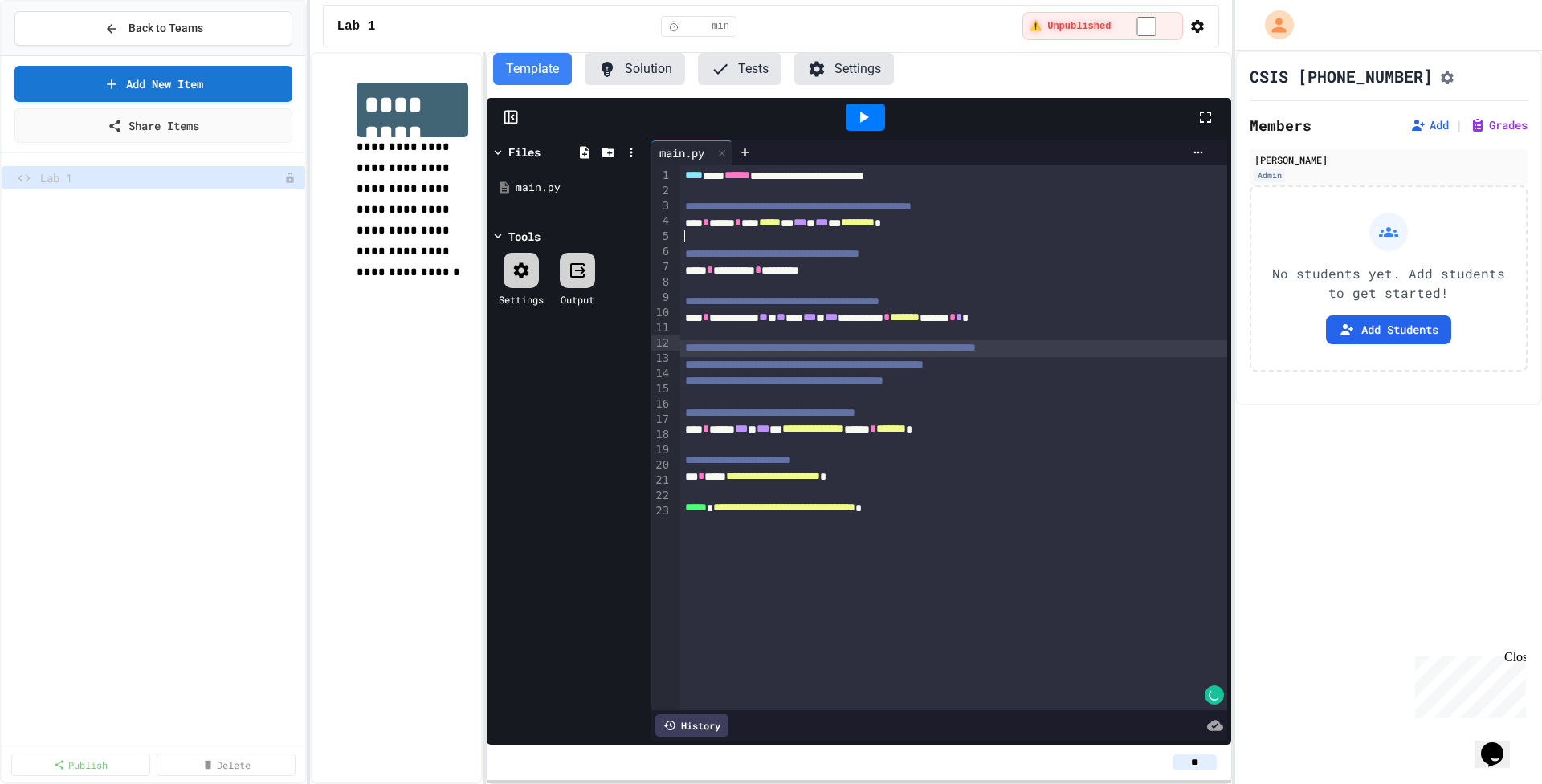
click at [866, 343] on span "**********" at bounding box center [830, 347] width 290 height 12
click at [638, 153] on icon at bounding box center [631, 153] width 14 height 14
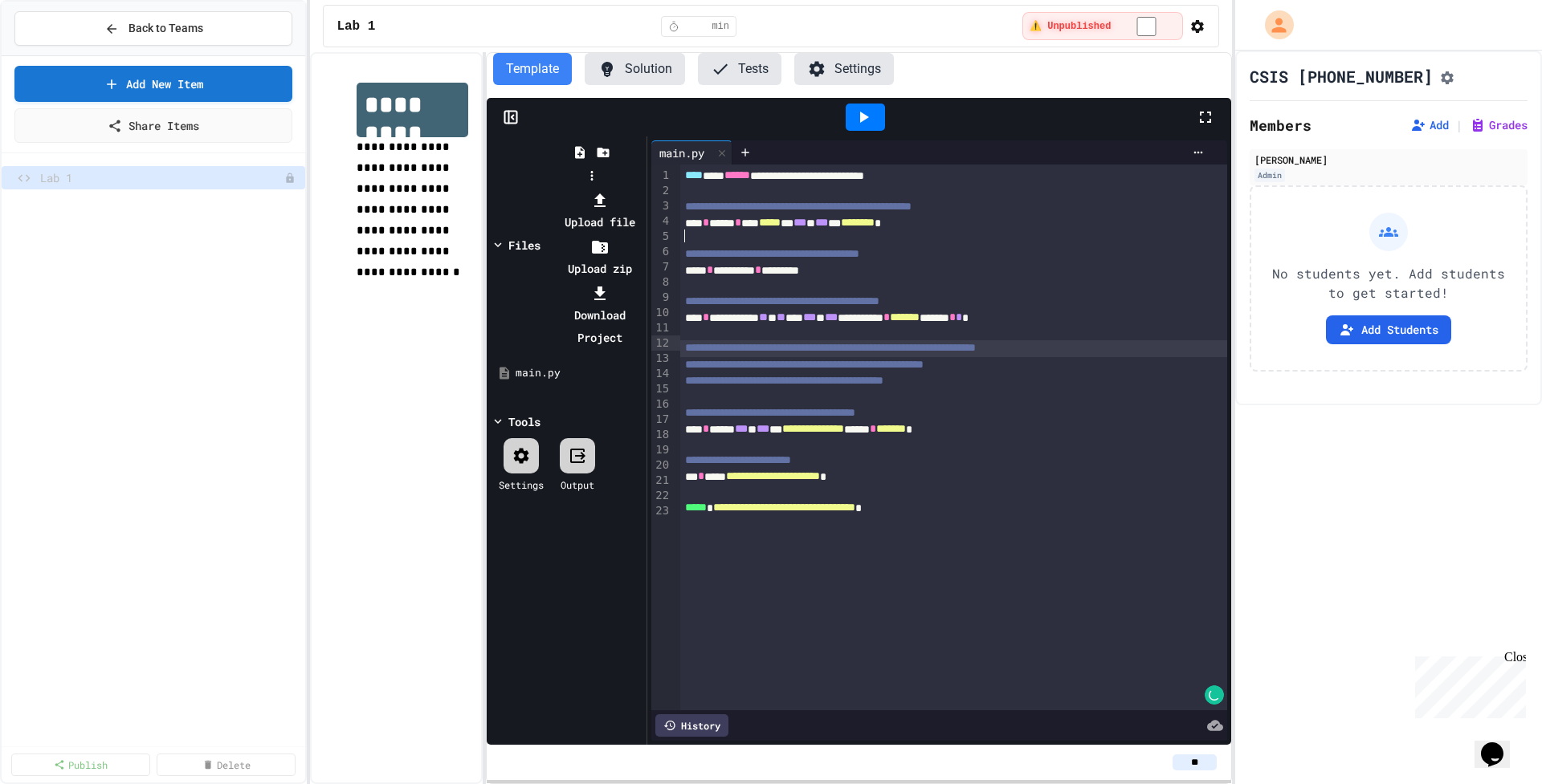
click at [642, 188] on li "Upload file" at bounding box center [599, 211] width 86 height 45
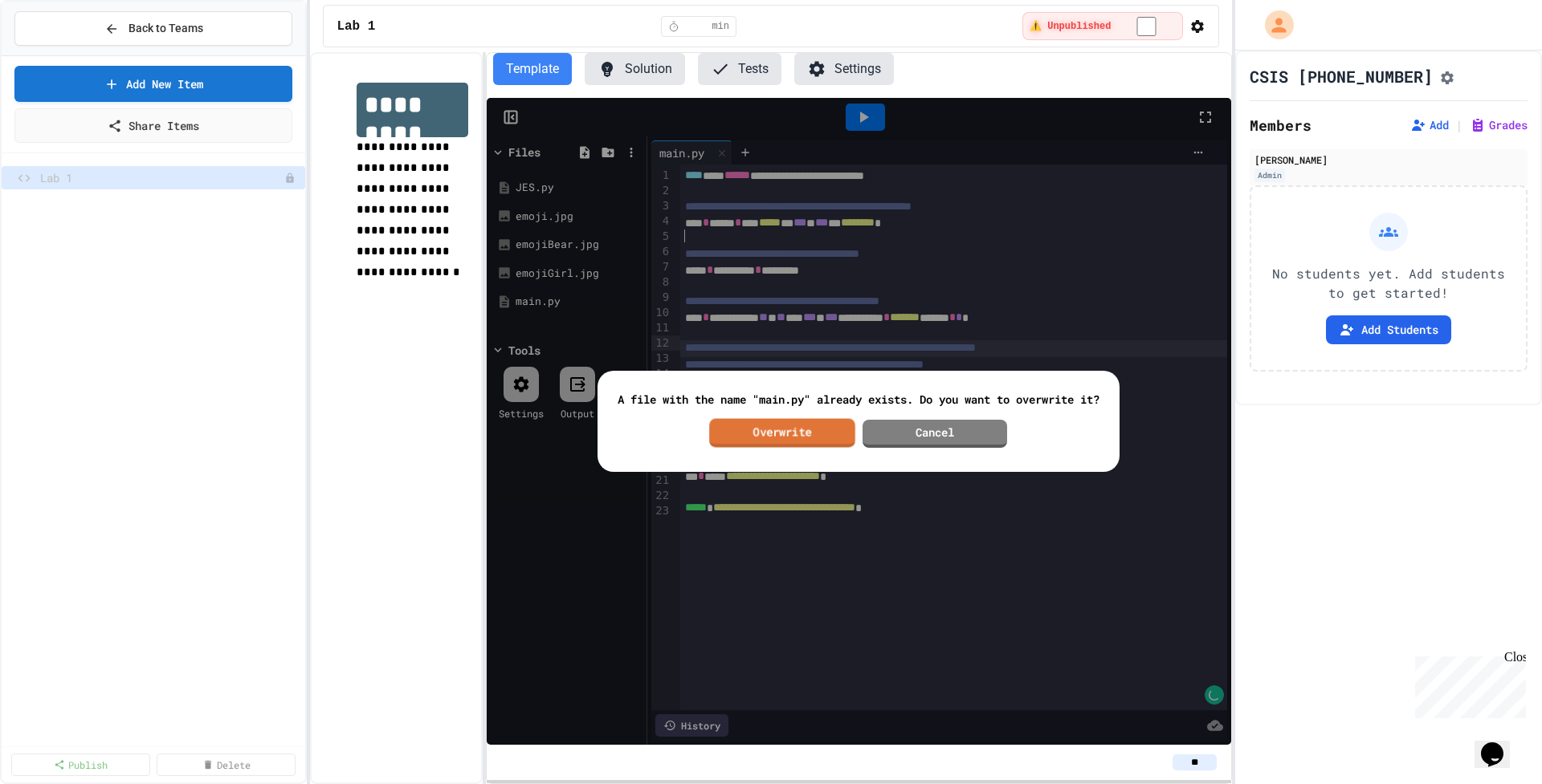
click at [791, 433] on link "Overwrite" at bounding box center [784, 433] width 147 height 29
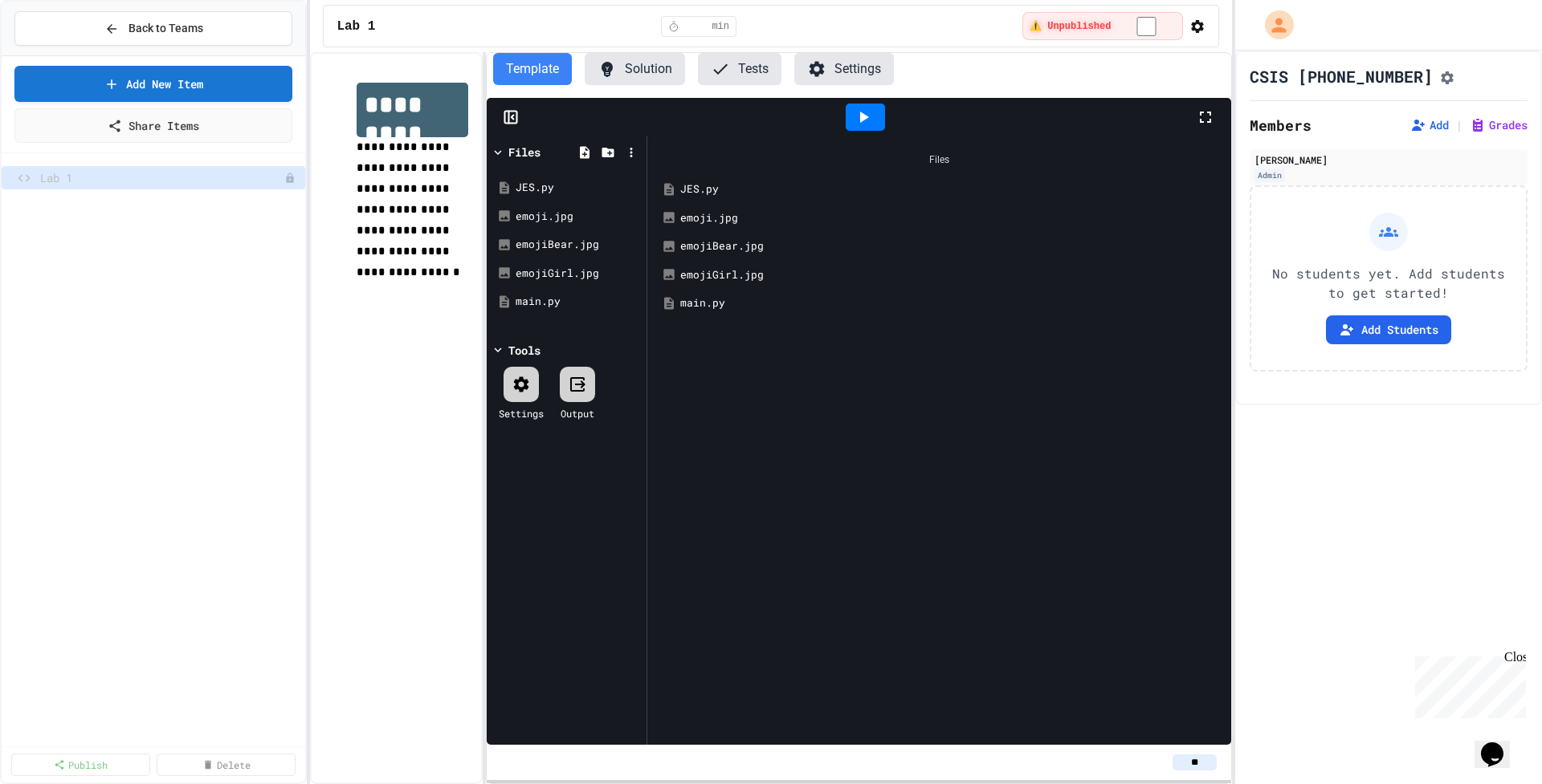
click at [705, 304] on div "main.py" at bounding box center [950, 304] width 541 height 16
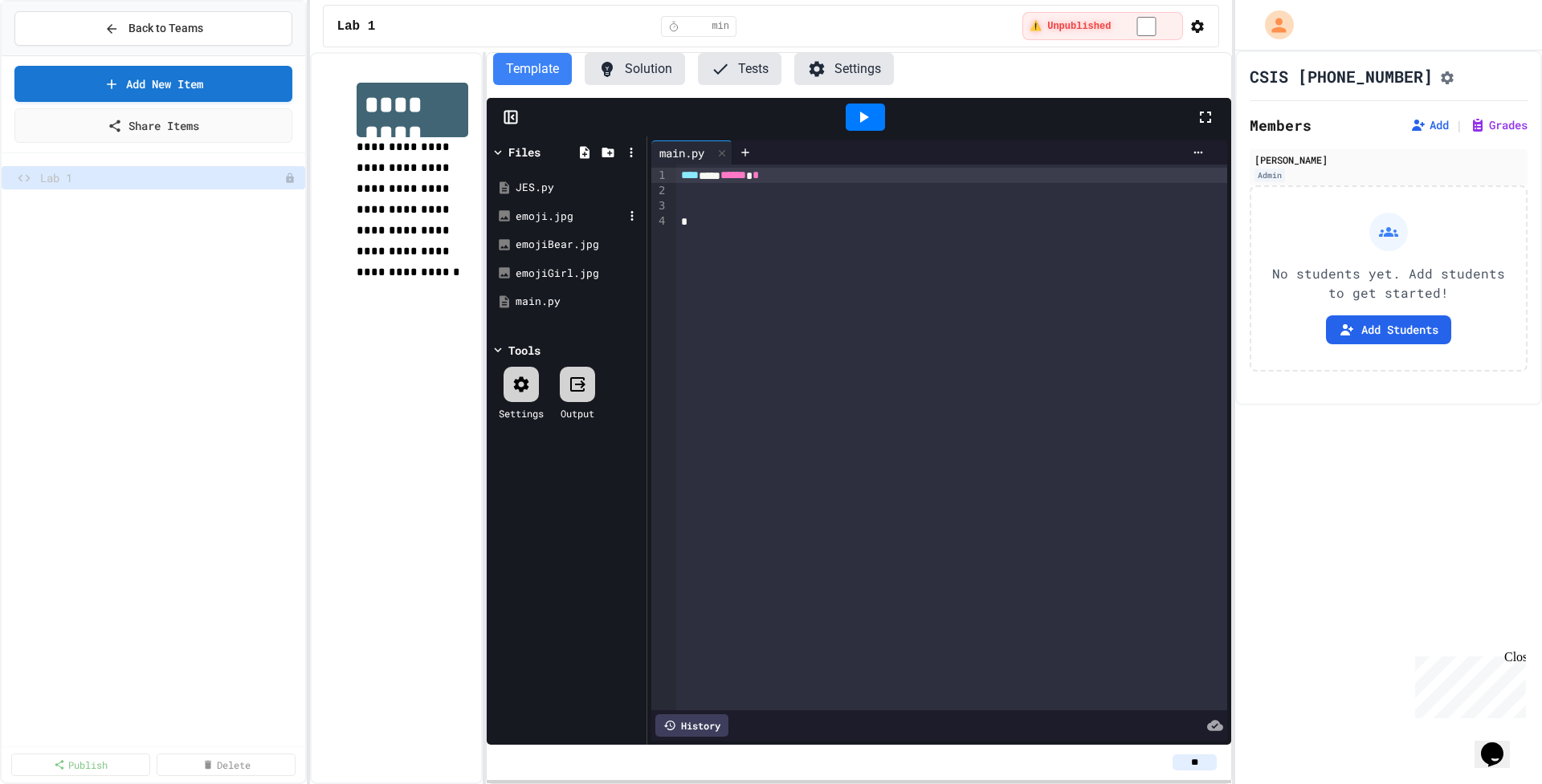
click at [542, 209] on div "emoji.jpg" at bounding box center [569, 217] width 107 height 16
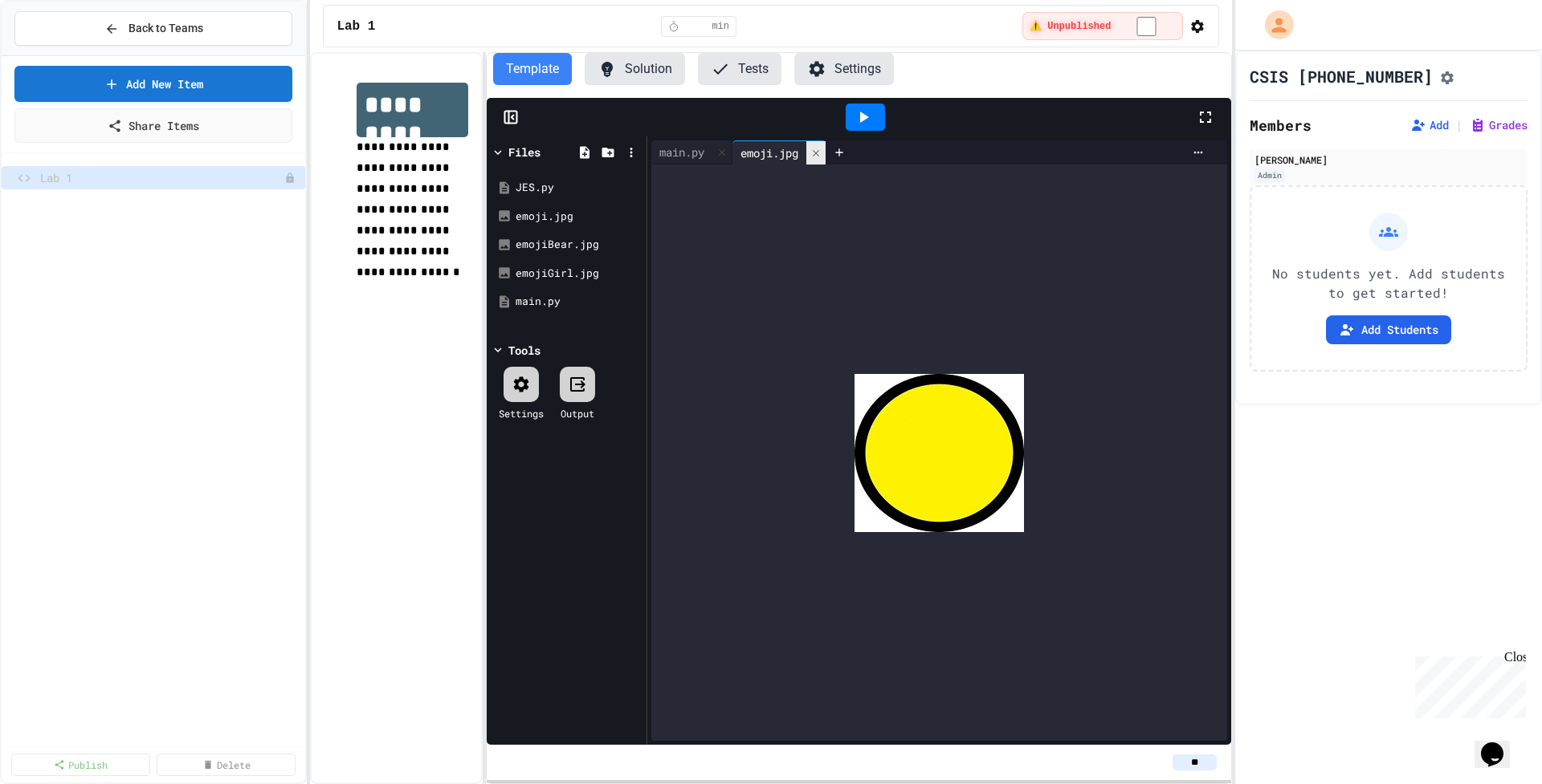
click at [822, 154] on icon at bounding box center [816, 153] width 12 height 12
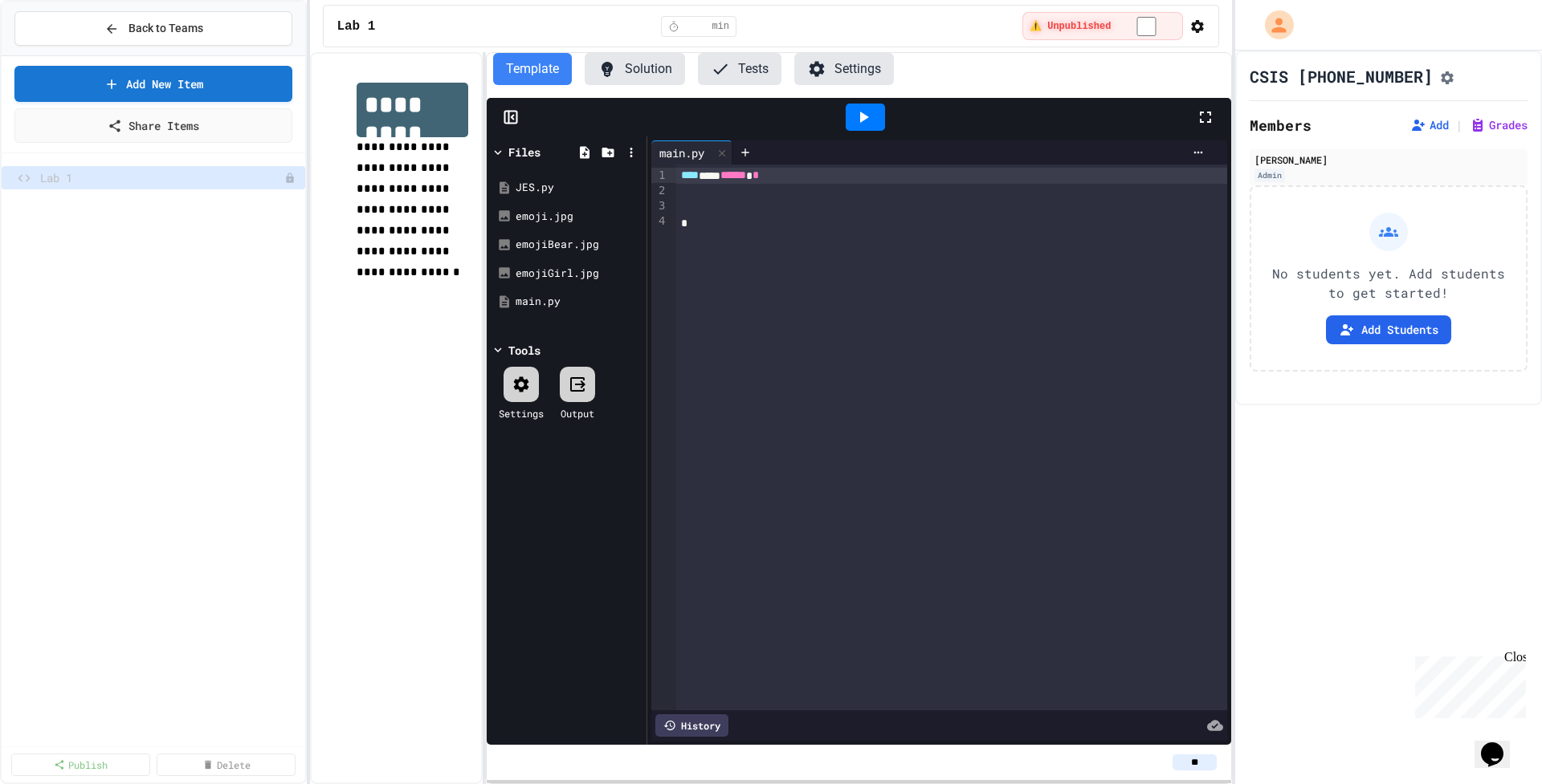
click at [852, 63] on button "Settings" at bounding box center [843, 69] width 99 height 32
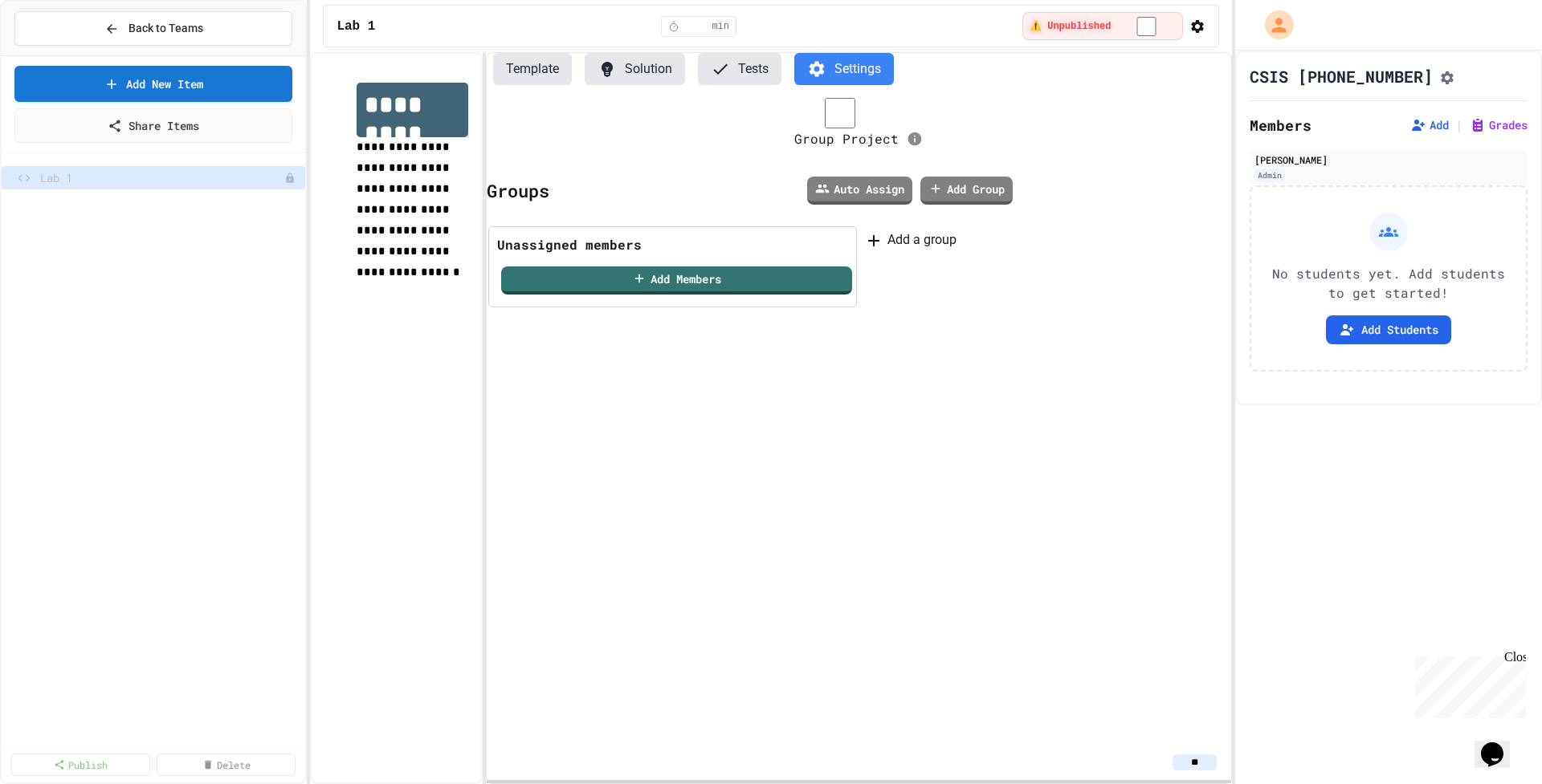
click at [1193, 21] on icon "button" at bounding box center [1197, 26] width 13 height 13
click at [1408, 783] on div at bounding box center [771, 786] width 1542 height 0
click at [1439, 79] on icon "Assignment Settings" at bounding box center [1447, 78] width 16 height 16
